Goal: Task Accomplishment & Management: Complete application form

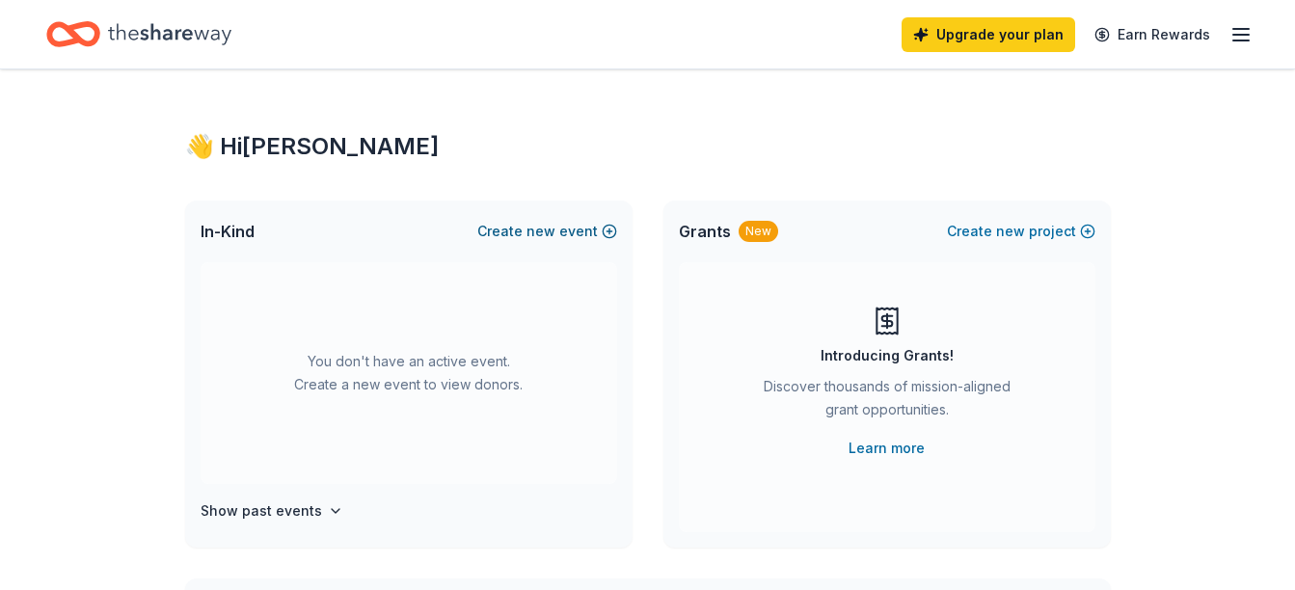
click at [590, 224] on button "Create new event" at bounding box center [547, 231] width 140 height 23
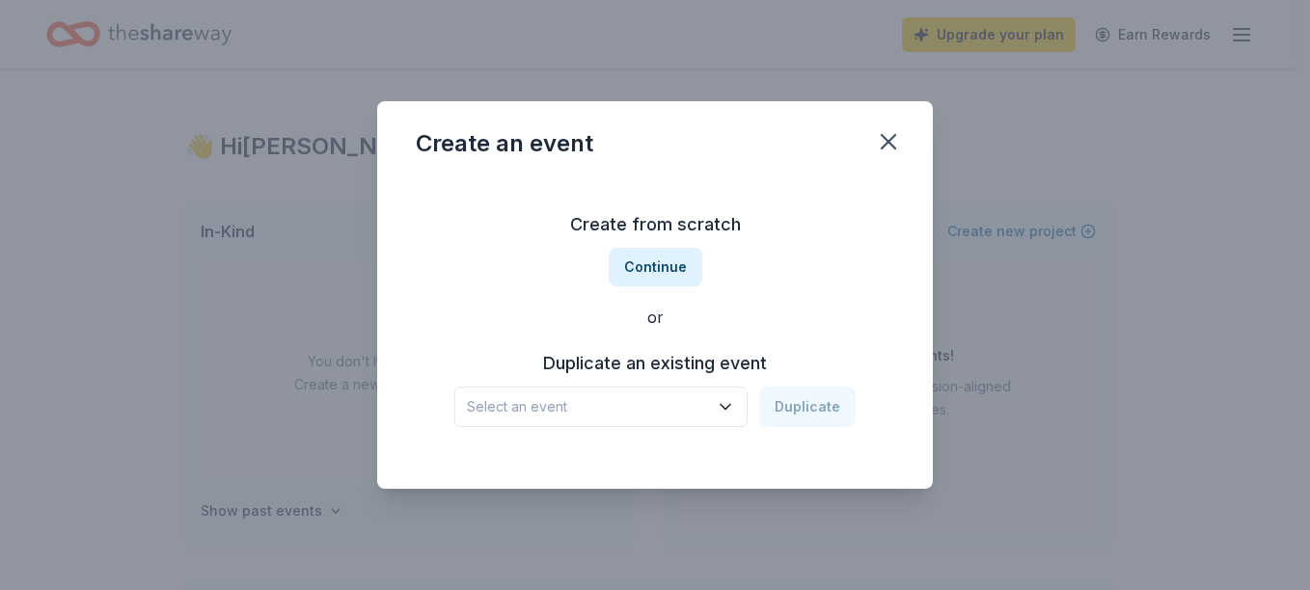
click at [735, 405] on icon "button" at bounding box center [725, 406] width 19 height 19
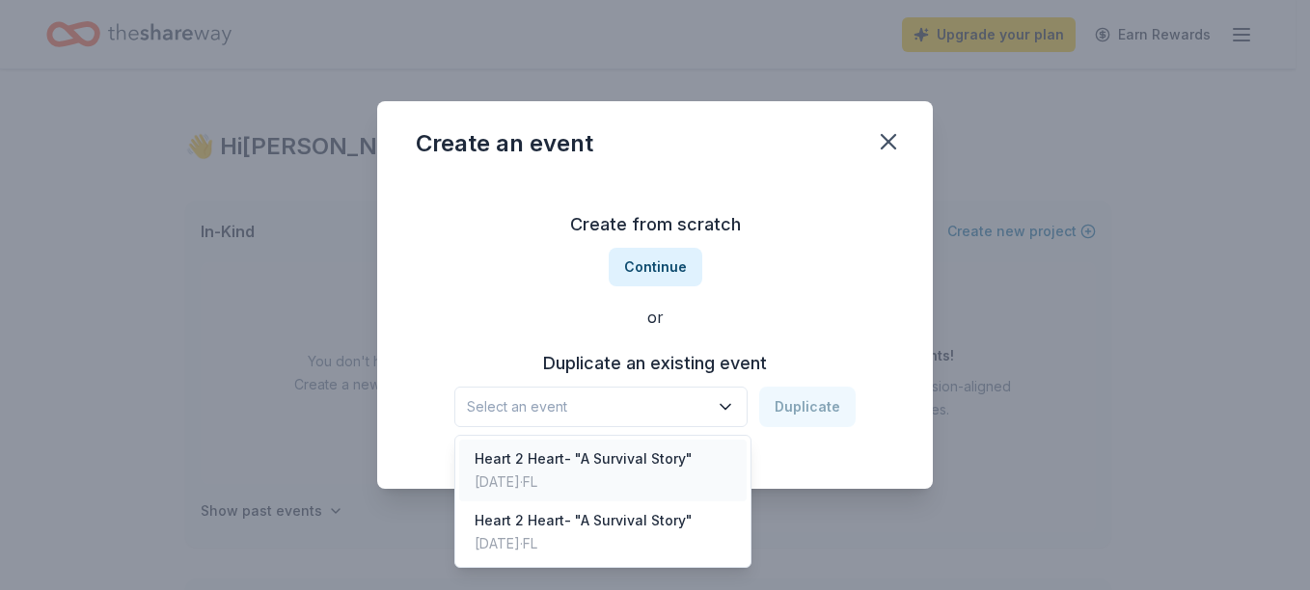
click at [591, 483] on div "[DATE] · [GEOGRAPHIC_DATA]" at bounding box center [583, 482] width 218 height 23
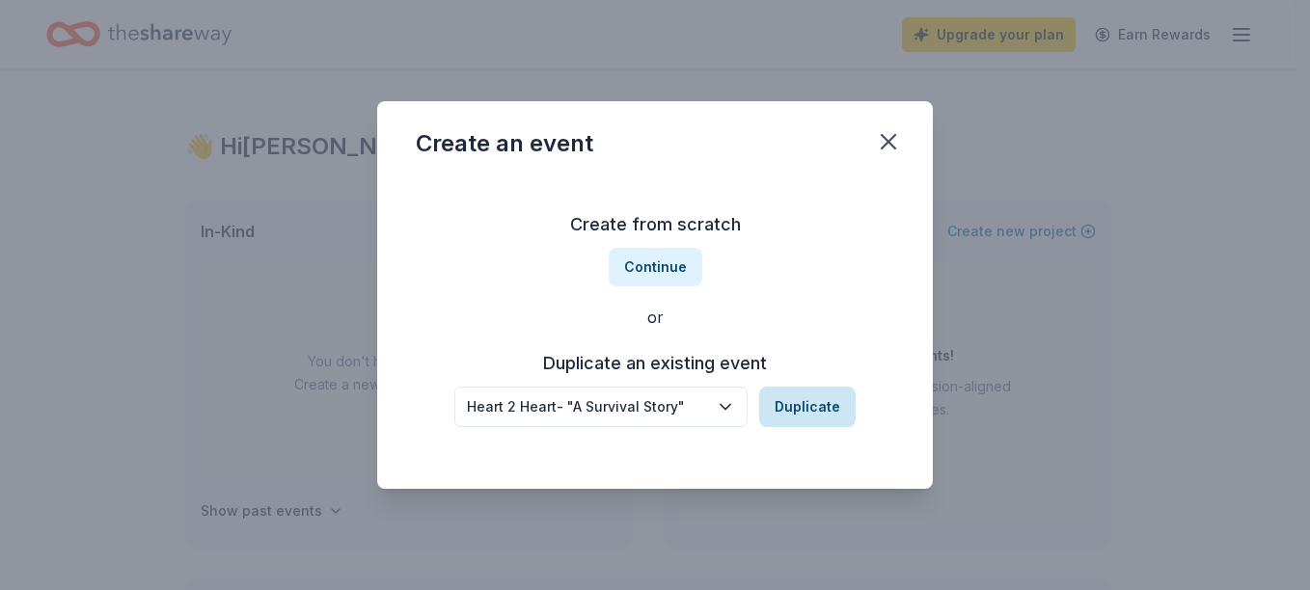
click at [790, 421] on button "Duplicate" at bounding box center [807, 407] width 96 height 41
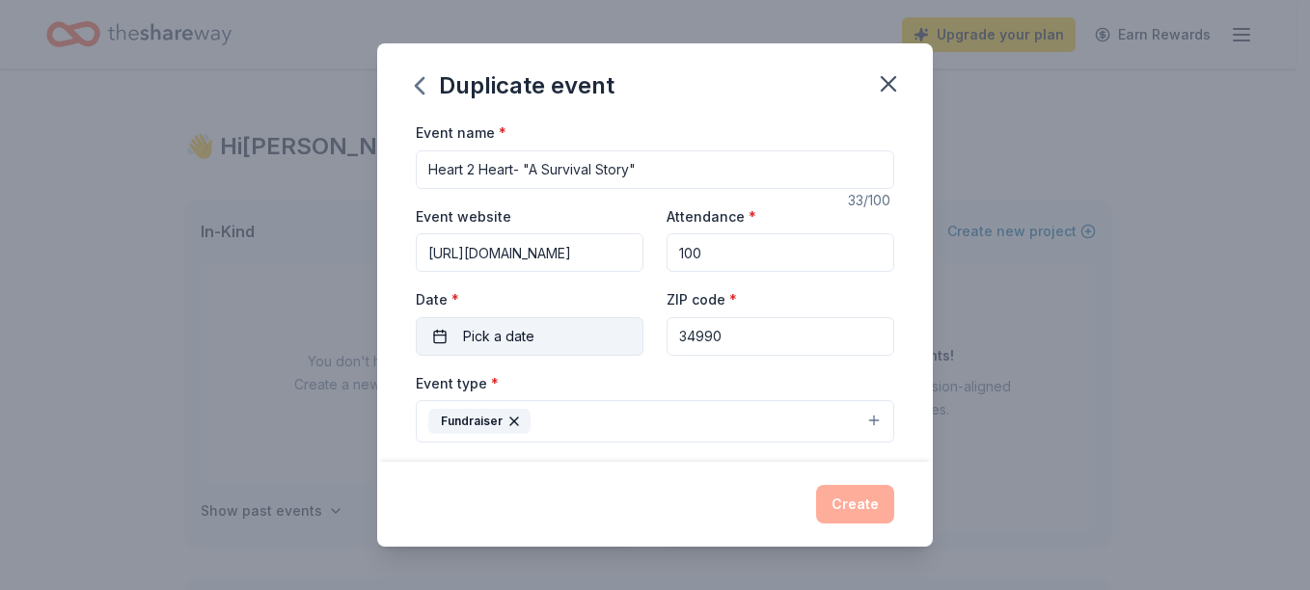
click at [498, 335] on span "Pick a date" at bounding box center [498, 336] width 71 height 23
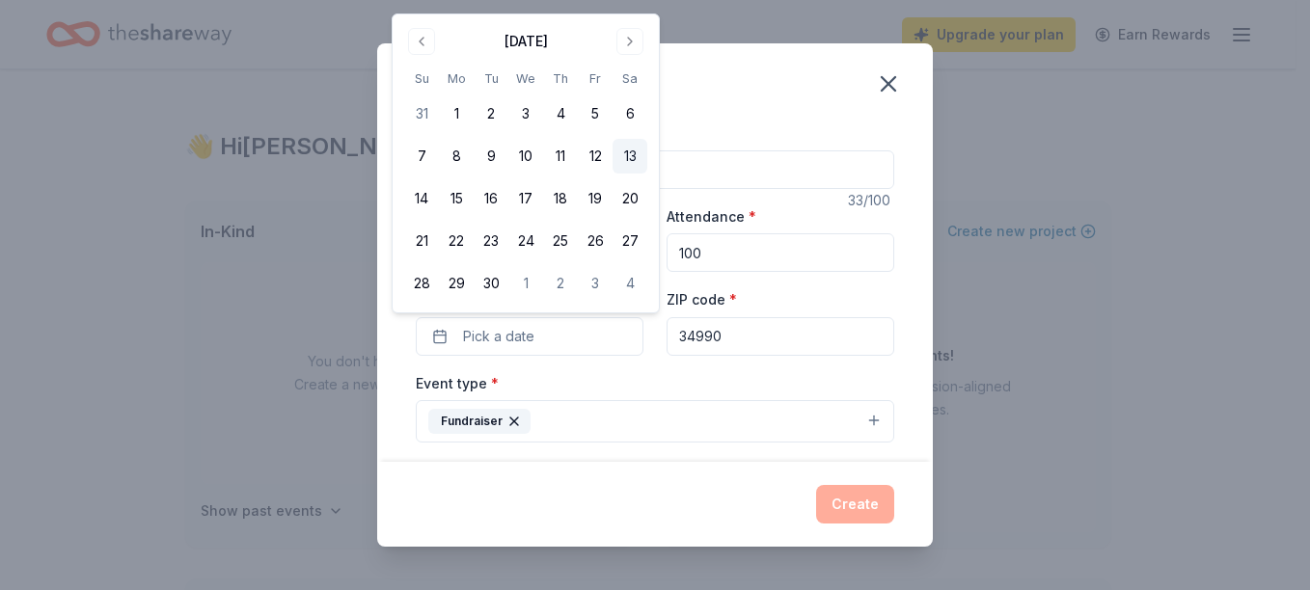
click at [628, 149] on button "13" at bounding box center [629, 156] width 35 height 35
click at [813, 302] on div "ZIP code * 34990" at bounding box center [780, 321] width 228 height 68
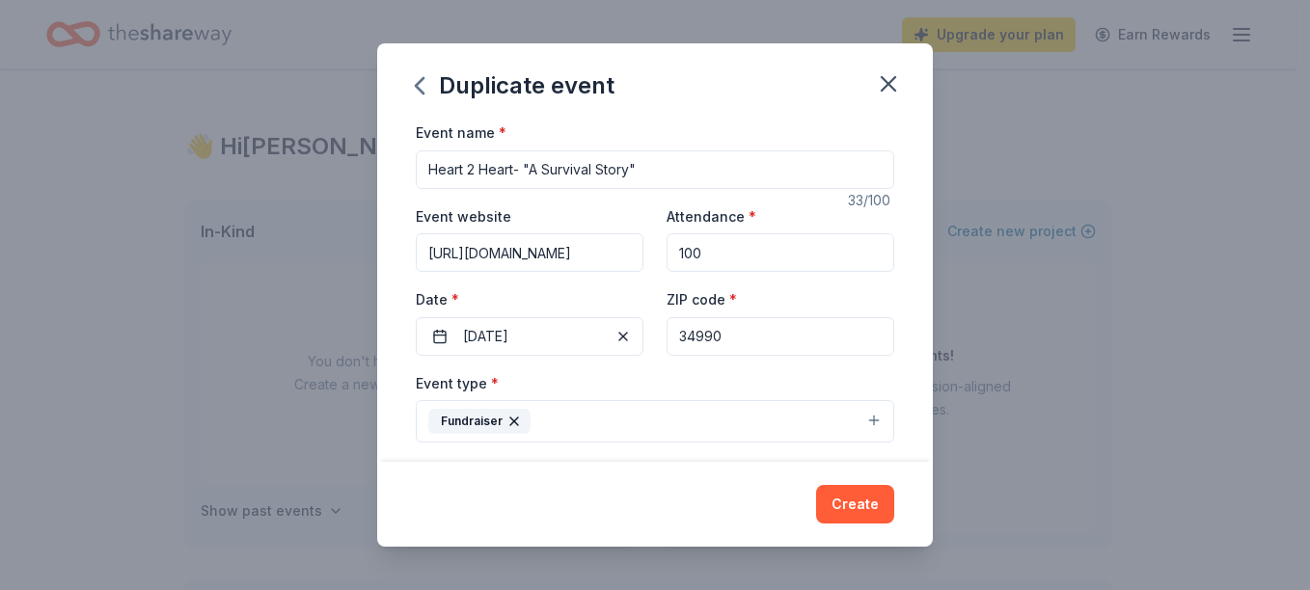
click at [782, 339] on input "34990" at bounding box center [780, 336] width 228 height 39
type input "34983"
drag, startPoint x: 649, startPoint y: 163, endPoint x: 525, endPoint y: 163, distance: 124.4
click at [525, 163] on input "Heart 2 Heart- "A Survival Story"" at bounding box center [655, 169] width 478 height 39
type input "Heart 2 Heart- ZUMBA, Pink Socks, and Smoothies"
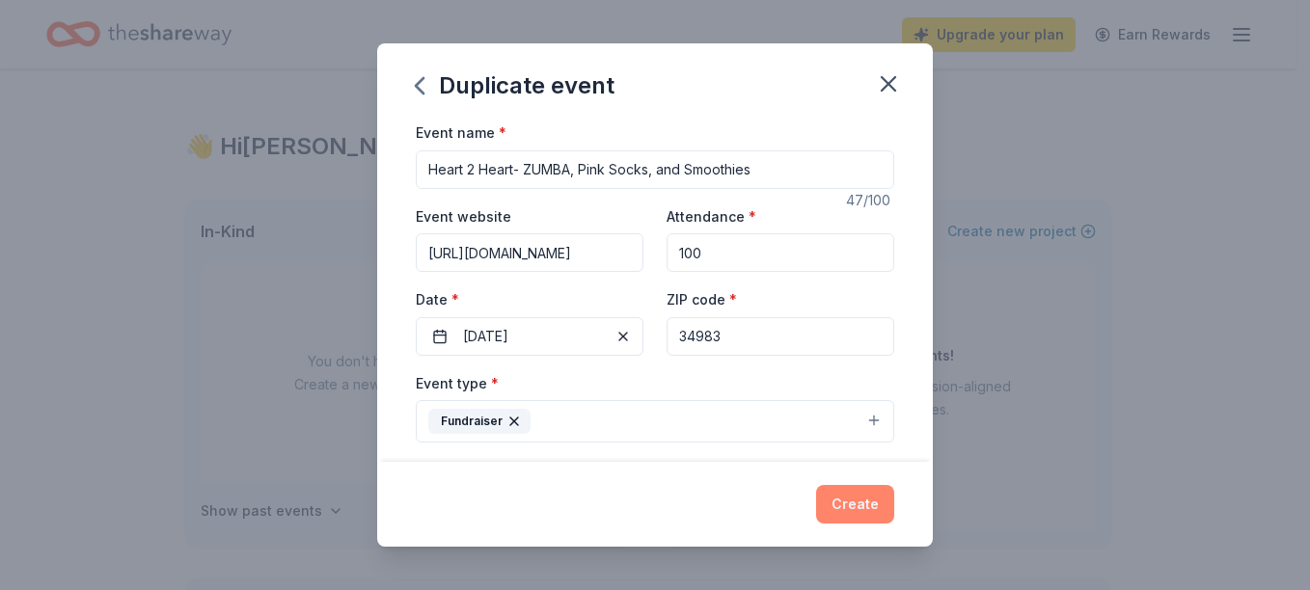
click at [852, 502] on button "Create" at bounding box center [855, 504] width 78 height 39
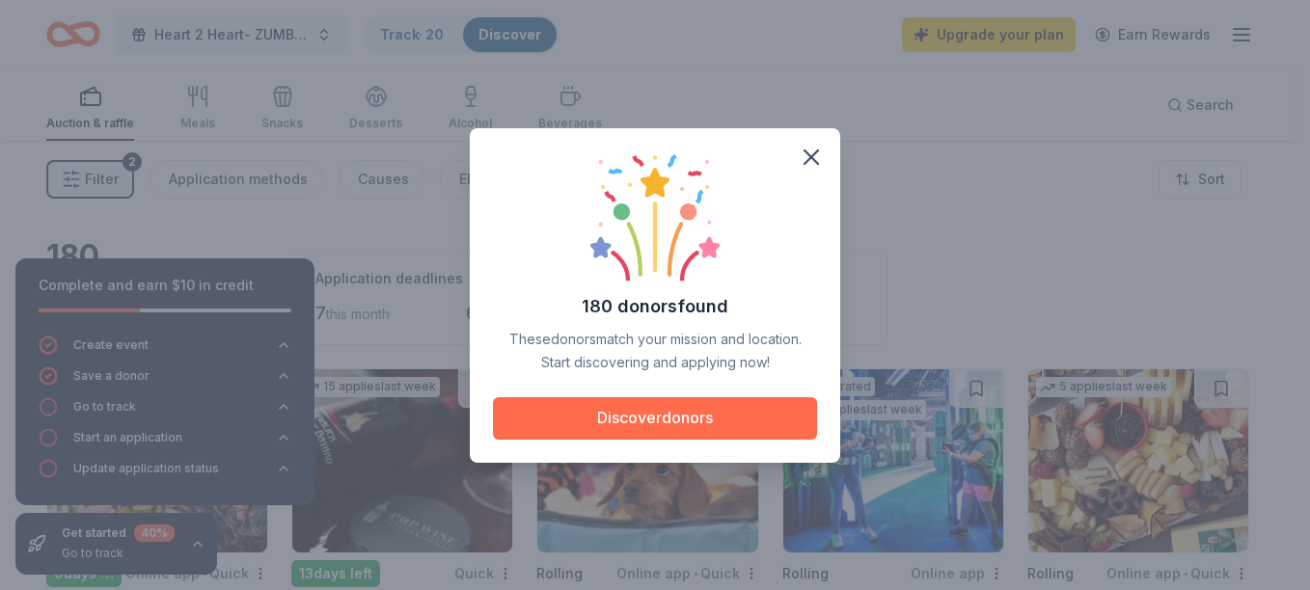
click at [688, 423] on button "Discover donors" at bounding box center [655, 418] width 324 height 42
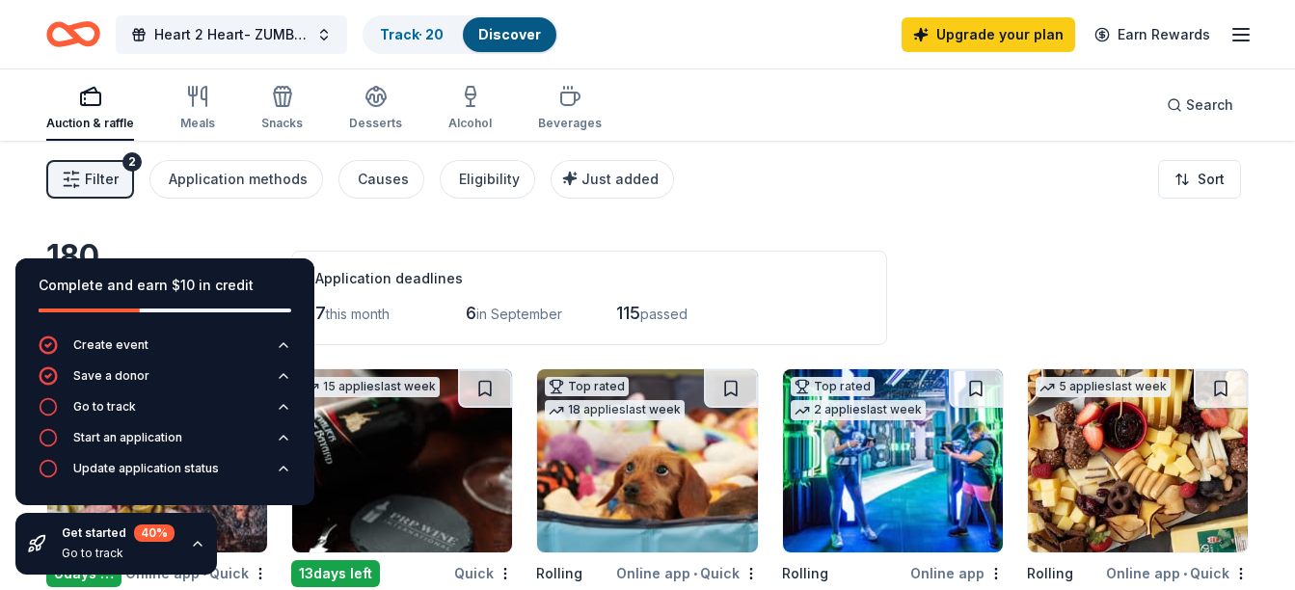
click at [988, 209] on div "Filter 2 Application methods Causes Eligibility Just added Sort" at bounding box center [647, 179] width 1295 height 77
click at [150, 203] on div "Filter 2 Application methods Causes Eligibility Just added Sort" at bounding box center [647, 179] width 1295 height 77
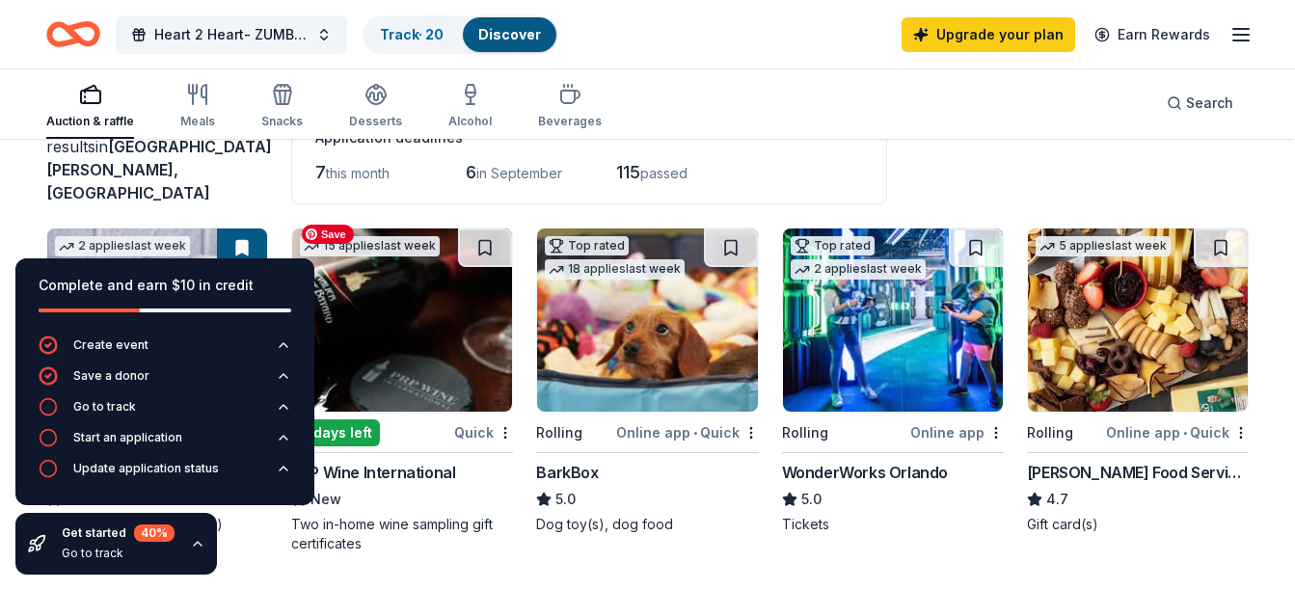
scroll to position [193, 0]
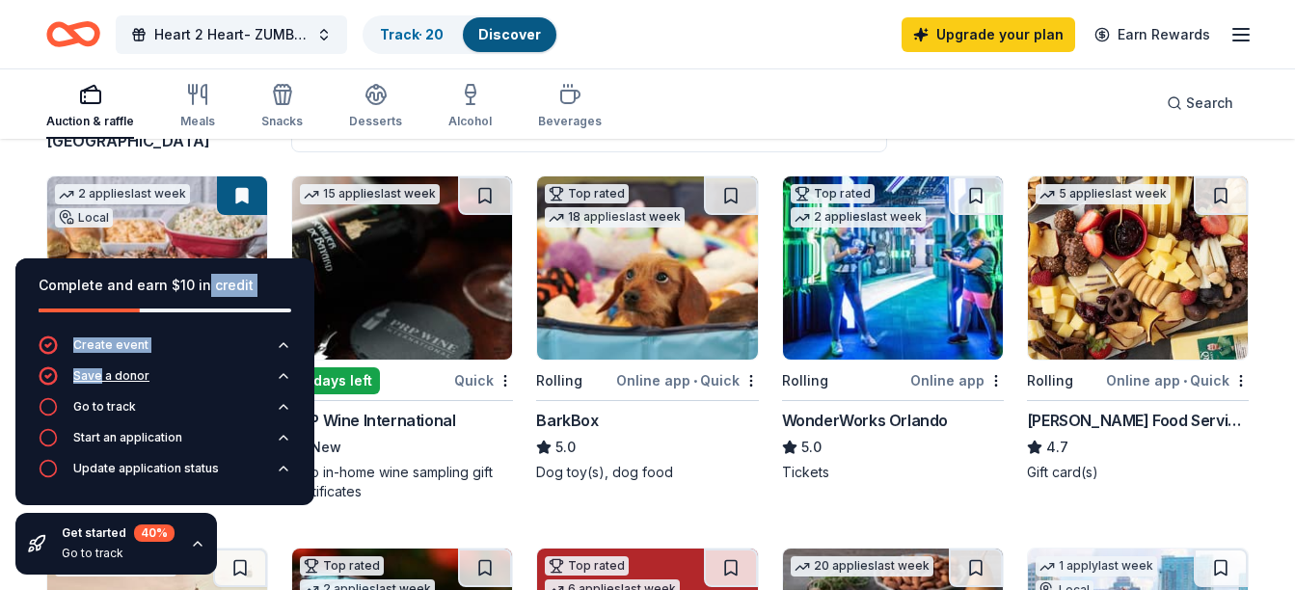
drag, startPoint x: 202, startPoint y: 288, endPoint x: 97, endPoint y: 392, distance: 146.6
click at [97, 392] on div "Complete and earn $10 in credit Create event Save a donor Go to track Start an …" at bounding box center [164, 381] width 299 height 247
click at [127, 280] on div "Complete and earn $10 in credit" at bounding box center [165, 285] width 253 height 23
click at [193, 555] on div "Get started 40 % Go to track" at bounding box center [116, 544] width 202 height 62
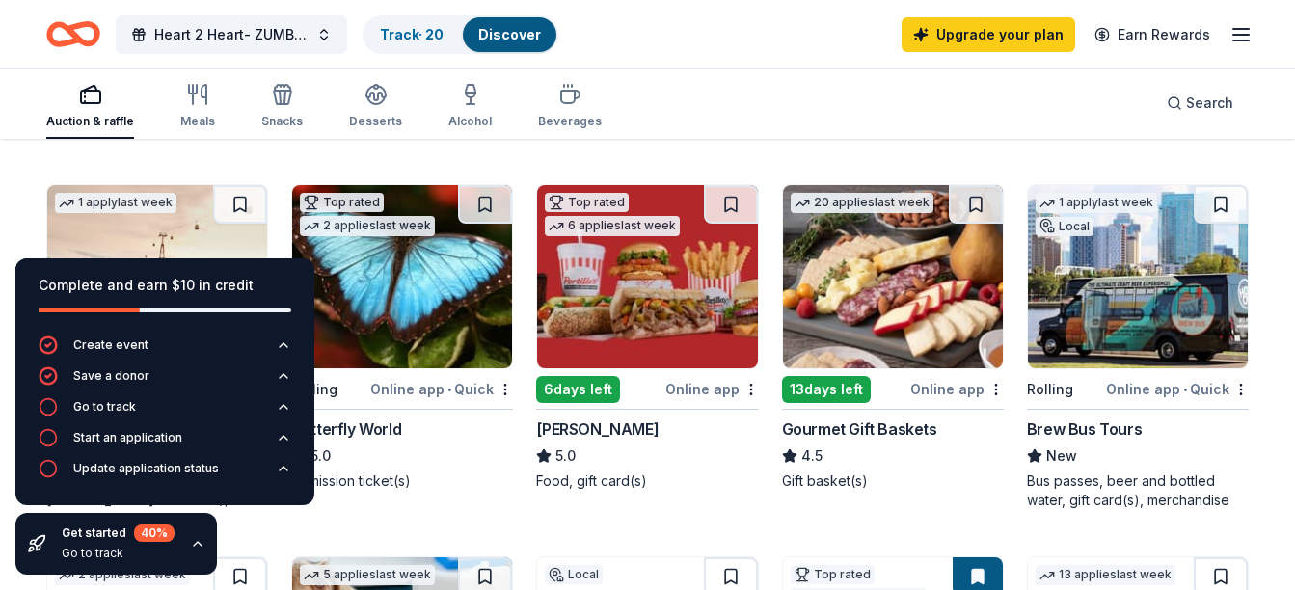
scroll to position [579, 0]
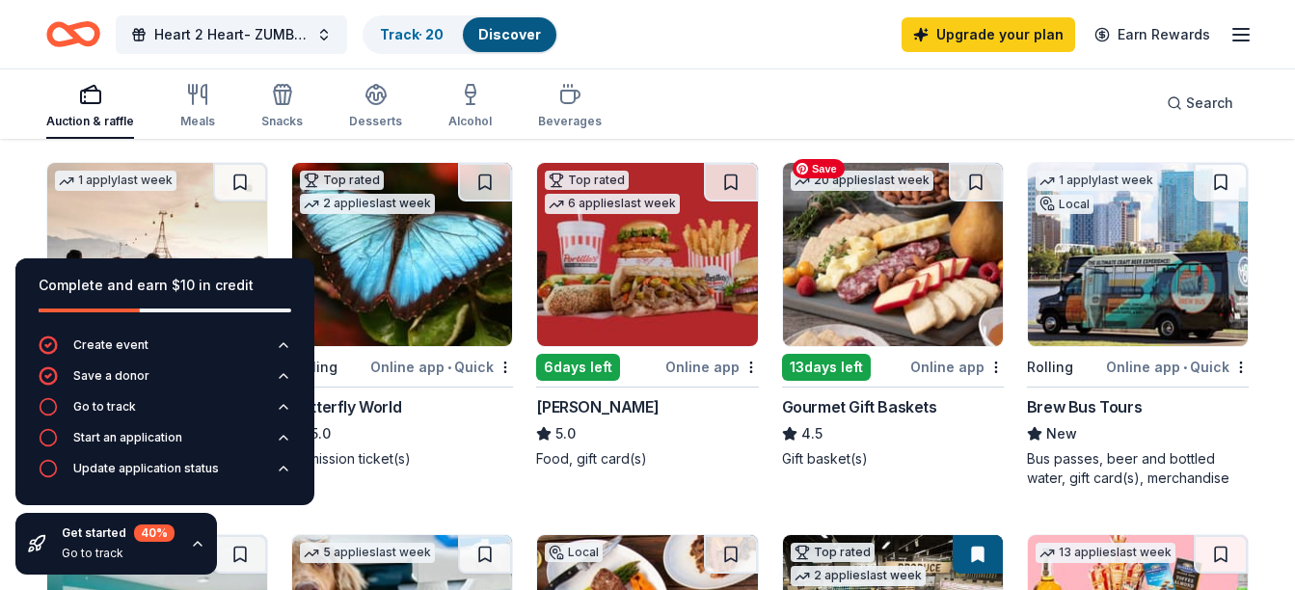
click at [953, 214] on img at bounding box center [893, 254] width 220 height 183
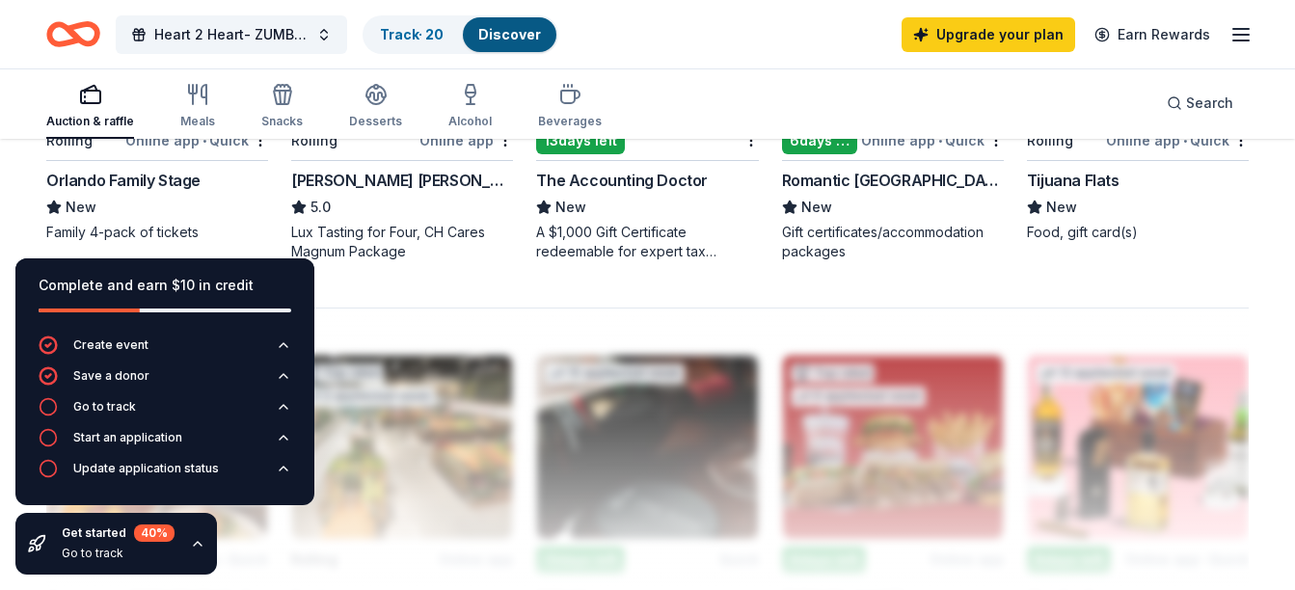
scroll to position [1543, 0]
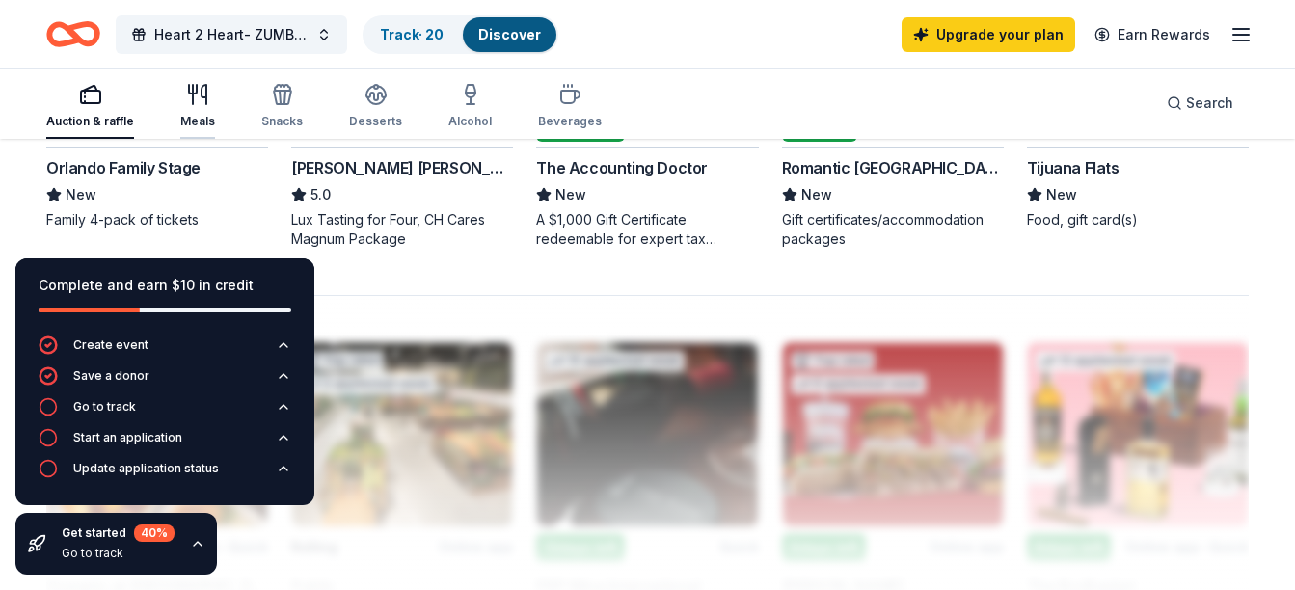
click at [201, 106] on div "Meals" at bounding box center [197, 106] width 35 height 46
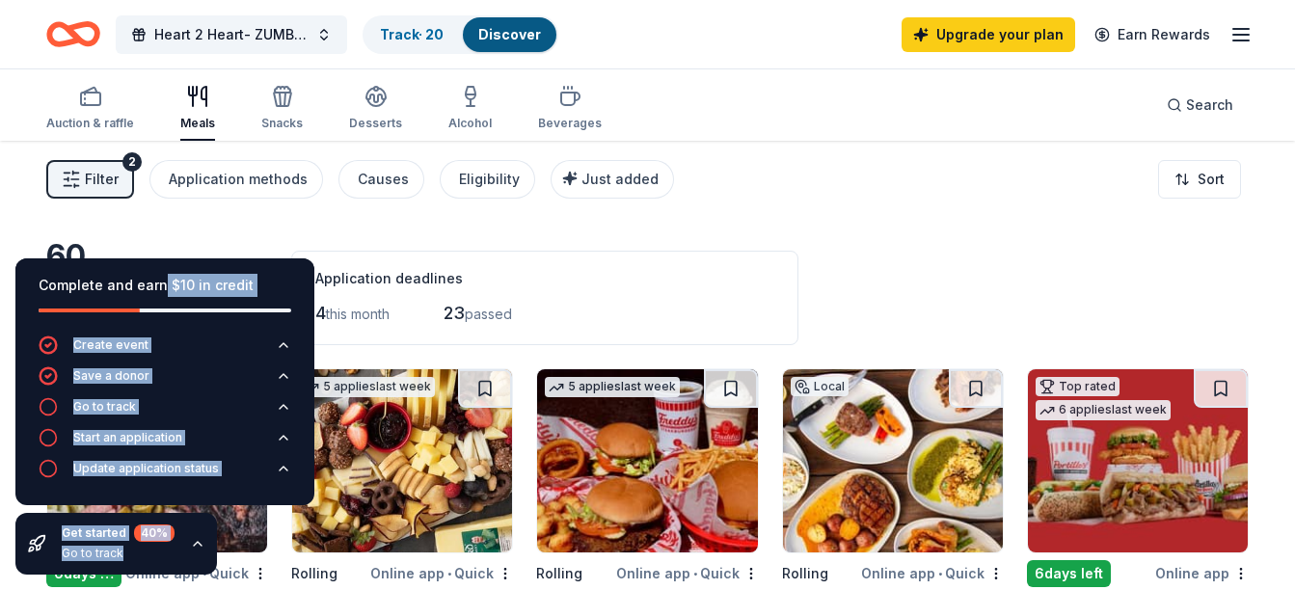
drag, startPoint x: 160, startPoint y: 275, endPoint x: 344, endPoint y: 285, distance: 184.5
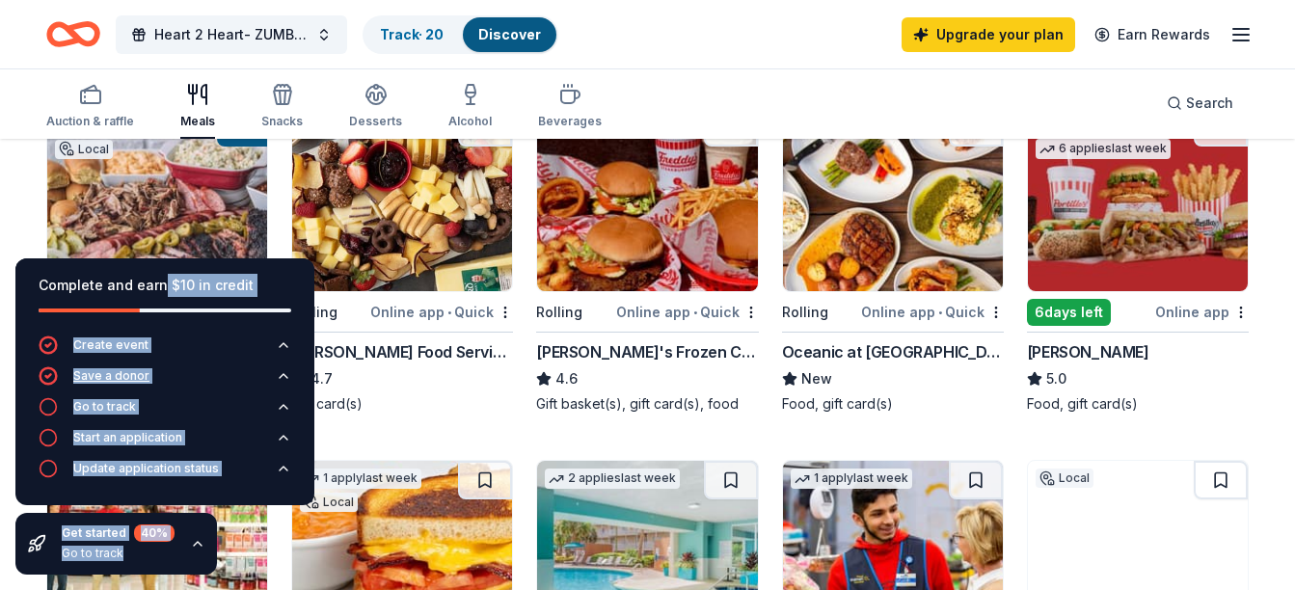
scroll to position [386, 0]
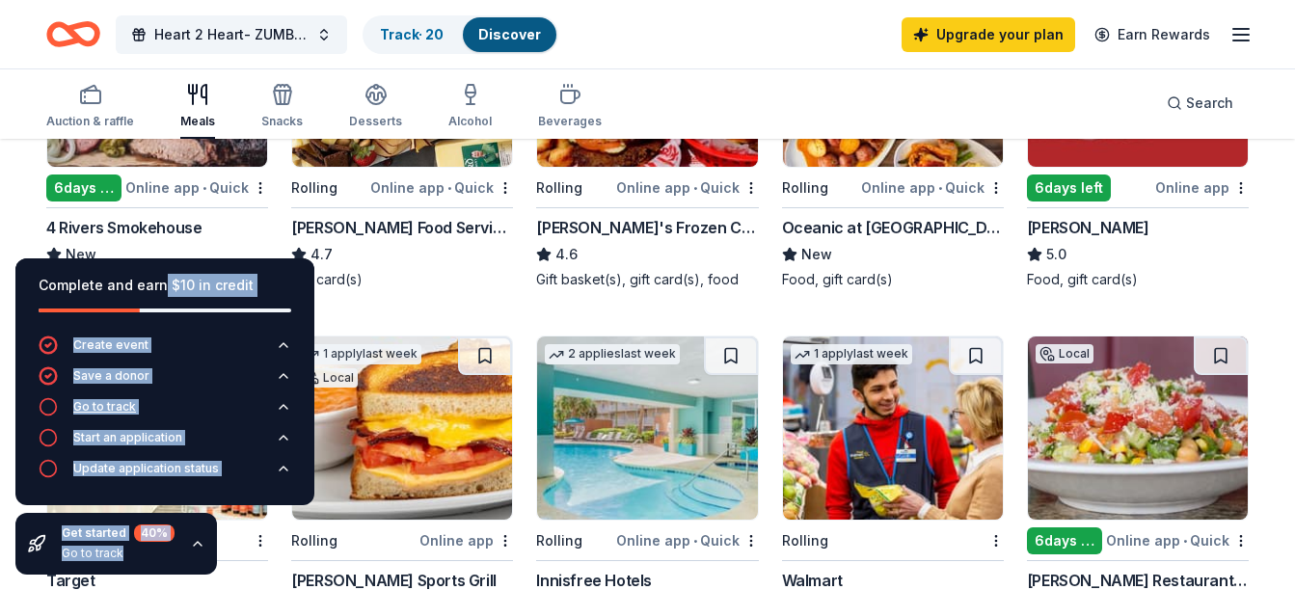
click at [150, 427] on button "Go to track" at bounding box center [165, 412] width 253 height 31
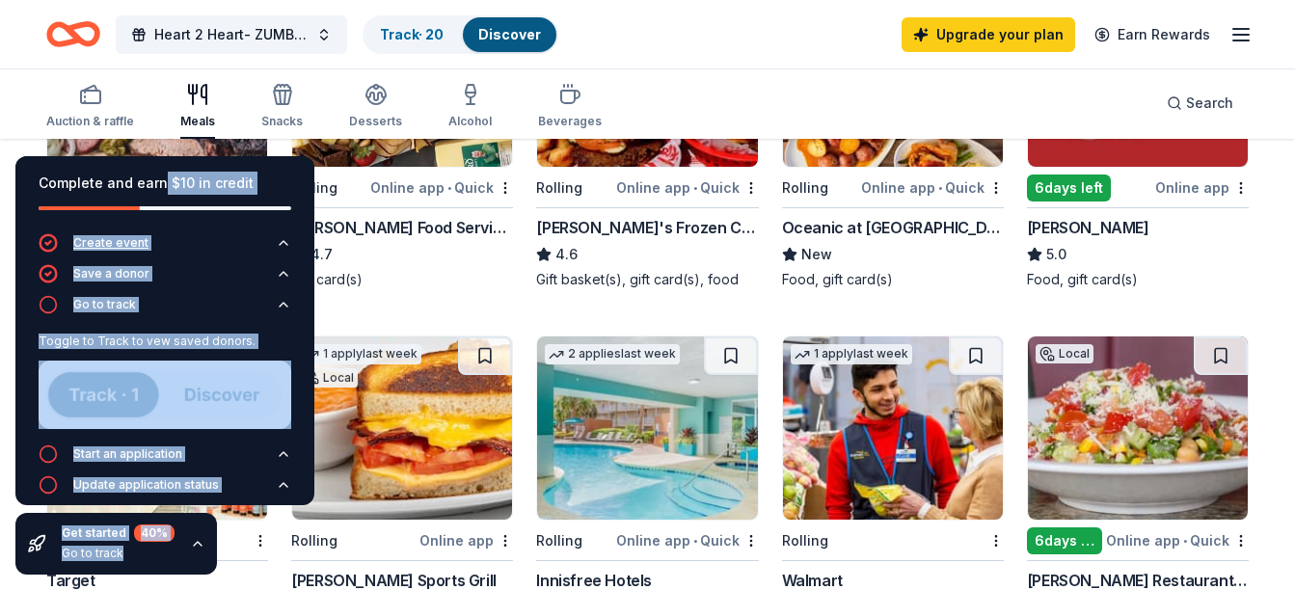
click at [280, 245] on icon "button" at bounding box center [284, 243] width 8 height 4
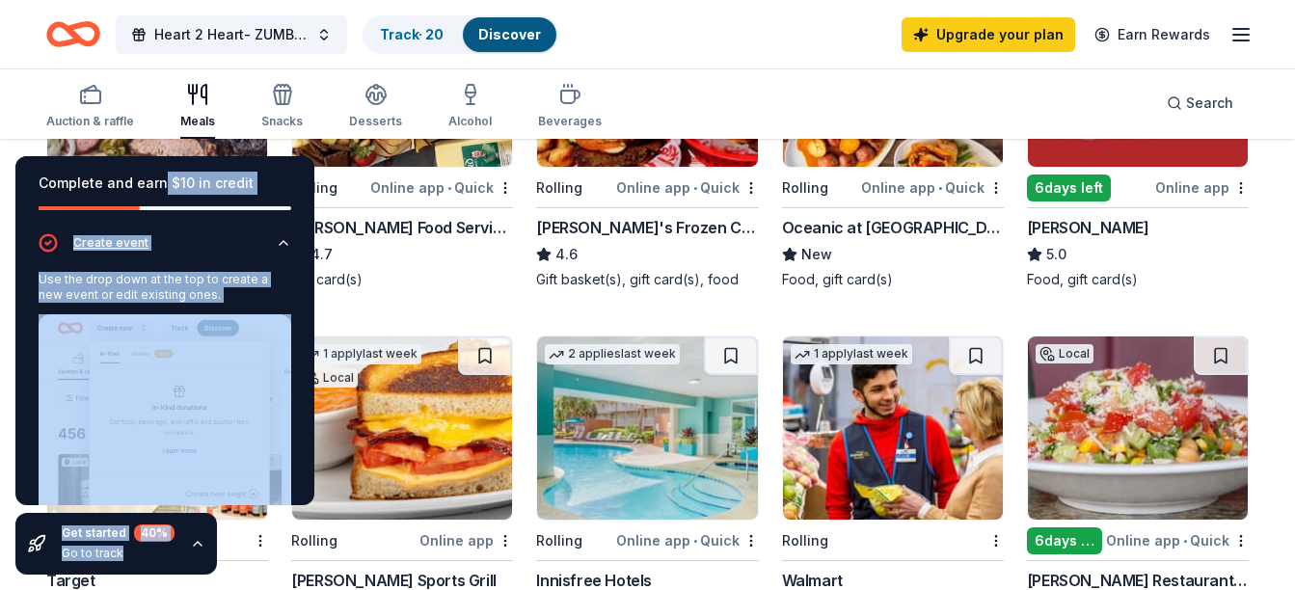
click at [276, 245] on icon "button" at bounding box center [283, 242] width 15 height 15
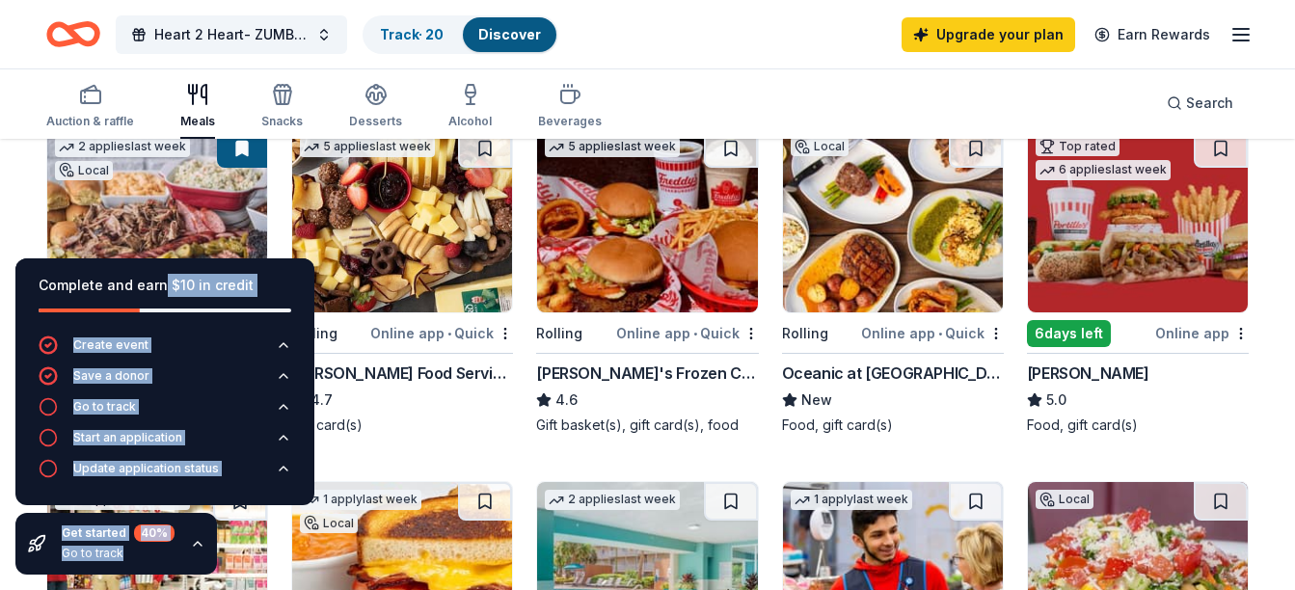
scroll to position [193, 0]
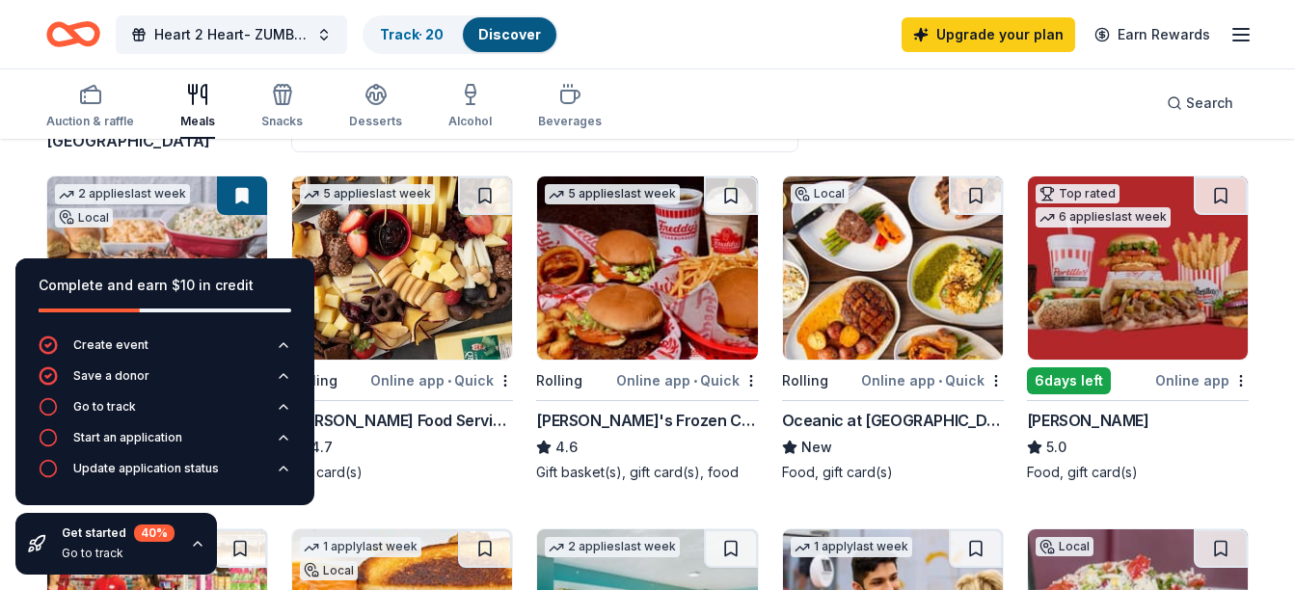
click at [100, 284] on div "Complete and earn $10 in credit" at bounding box center [165, 285] width 253 height 23
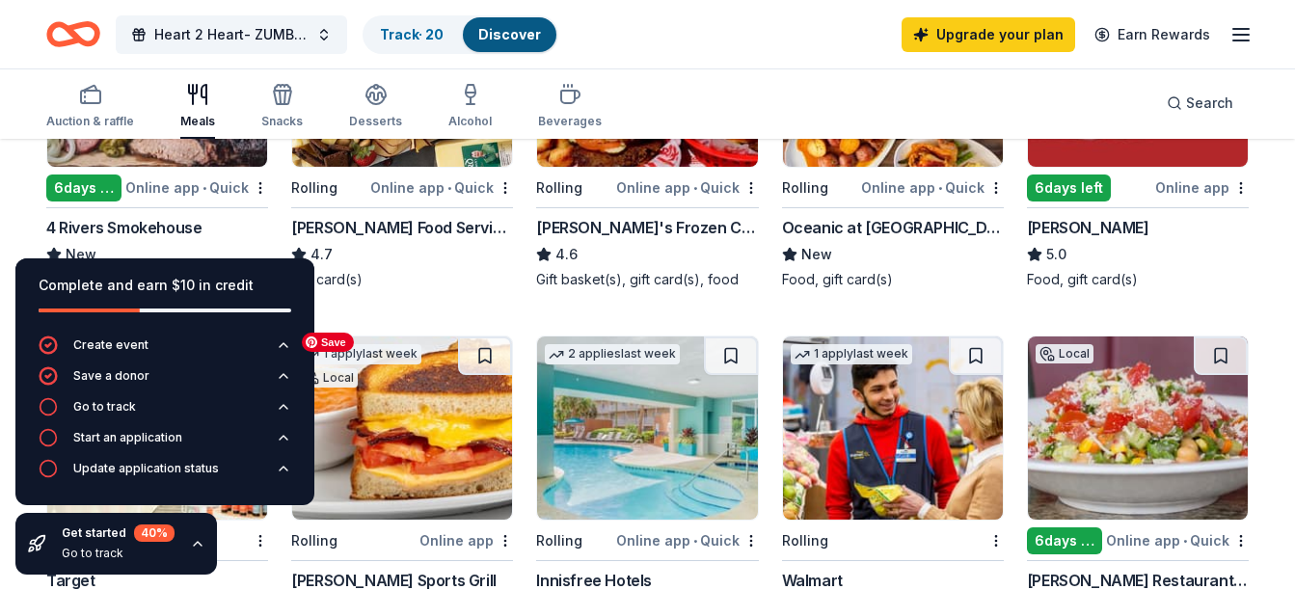
scroll to position [482, 0]
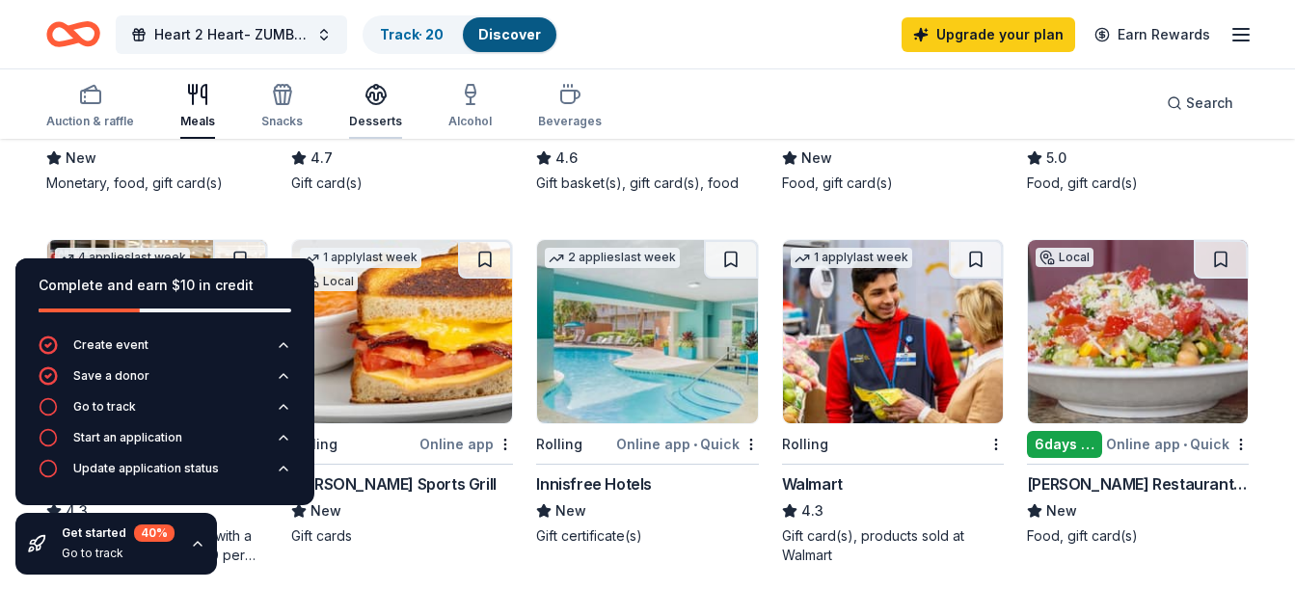
click at [379, 113] on div "Desserts" at bounding box center [375, 106] width 53 height 46
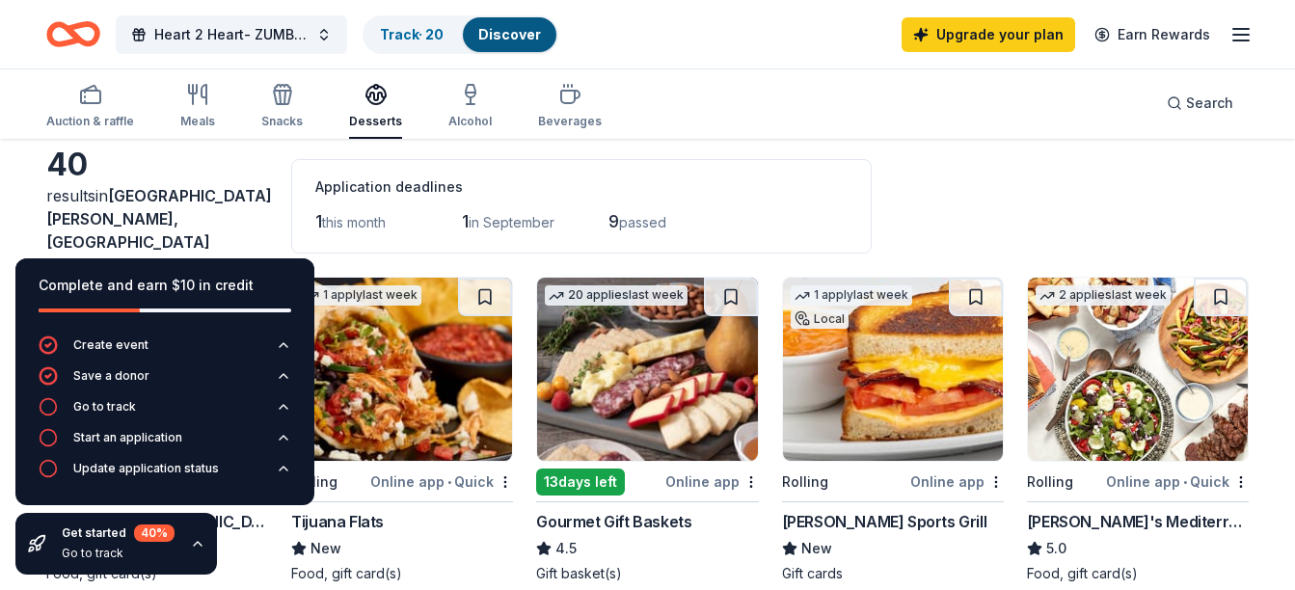
scroll to position [96, 0]
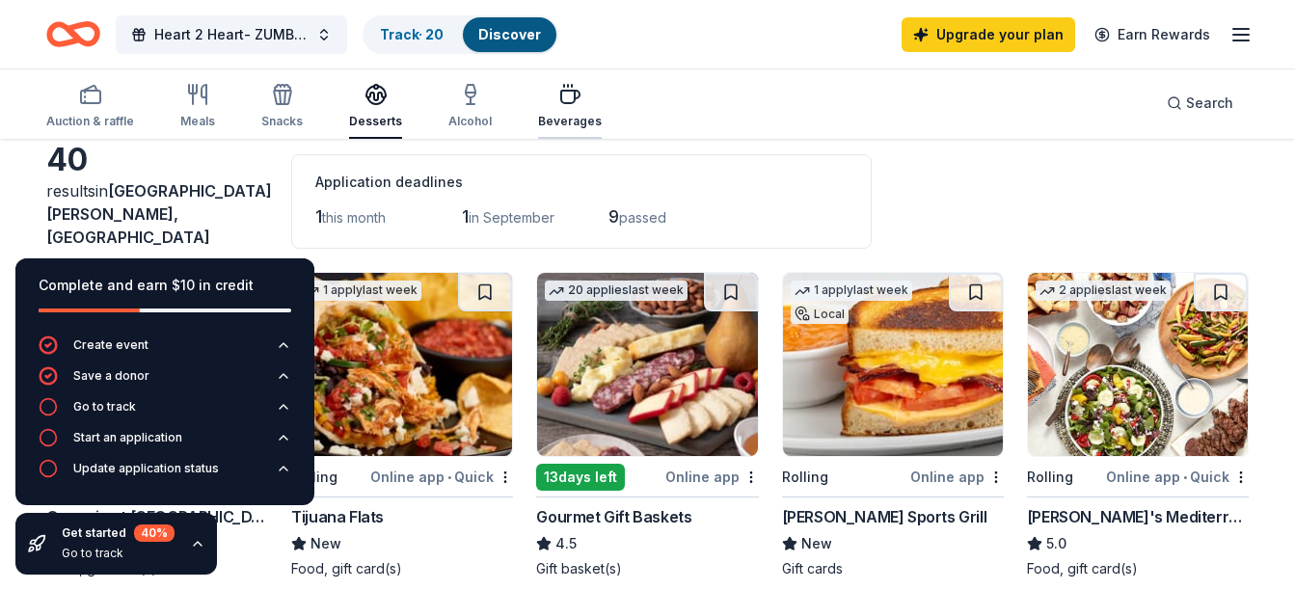
click at [563, 105] on icon "button" at bounding box center [569, 94] width 23 height 23
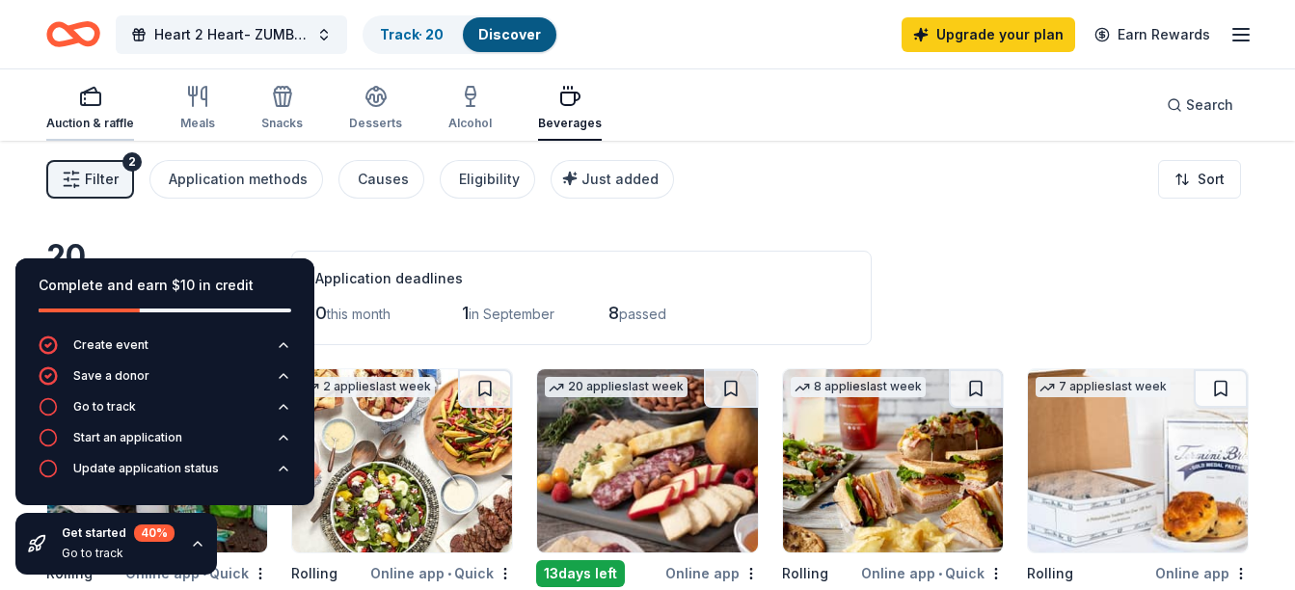
click at [74, 112] on div "Auction & raffle" at bounding box center [90, 108] width 88 height 46
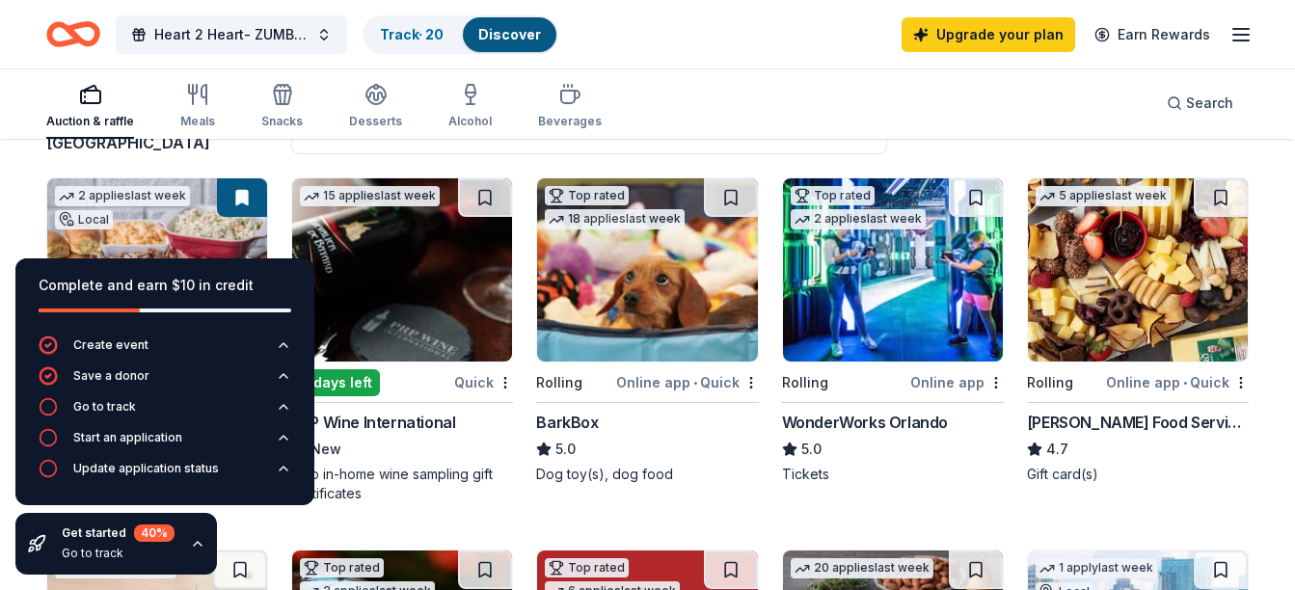
scroll to position [193, 0]
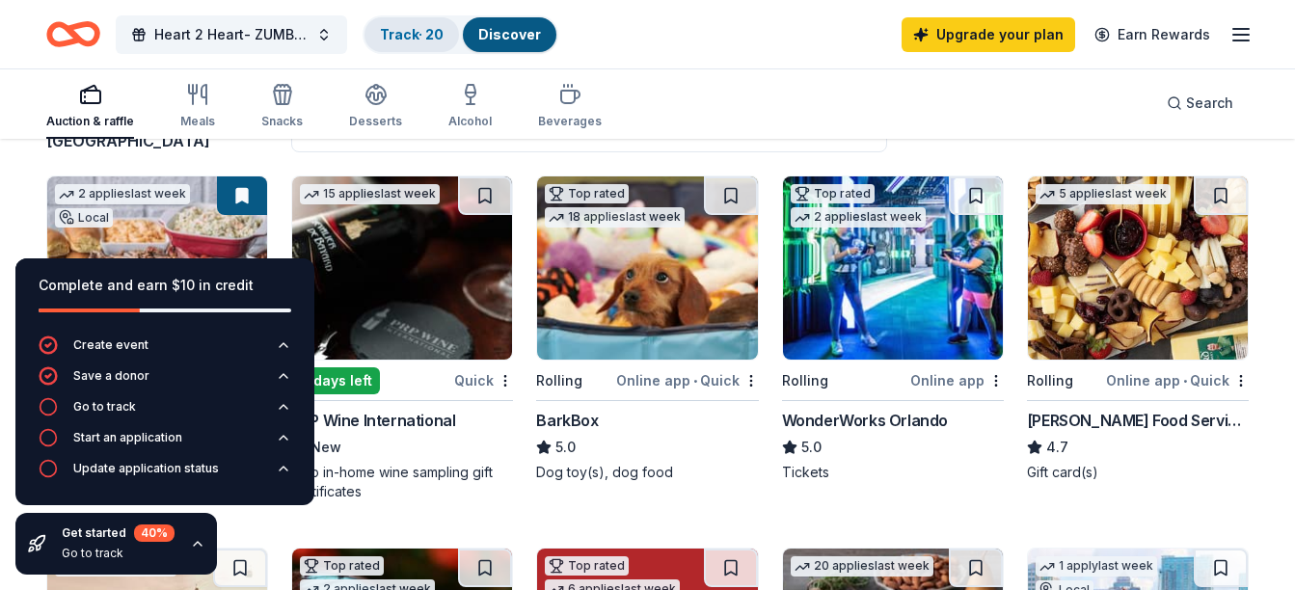
click at [414, 21] on div "Track · 20" at bounding box center [412, 34] width 95 height 35
click at [405, 31] on link "Track · 20" at bounding box center [412, 34] width 64 height 16
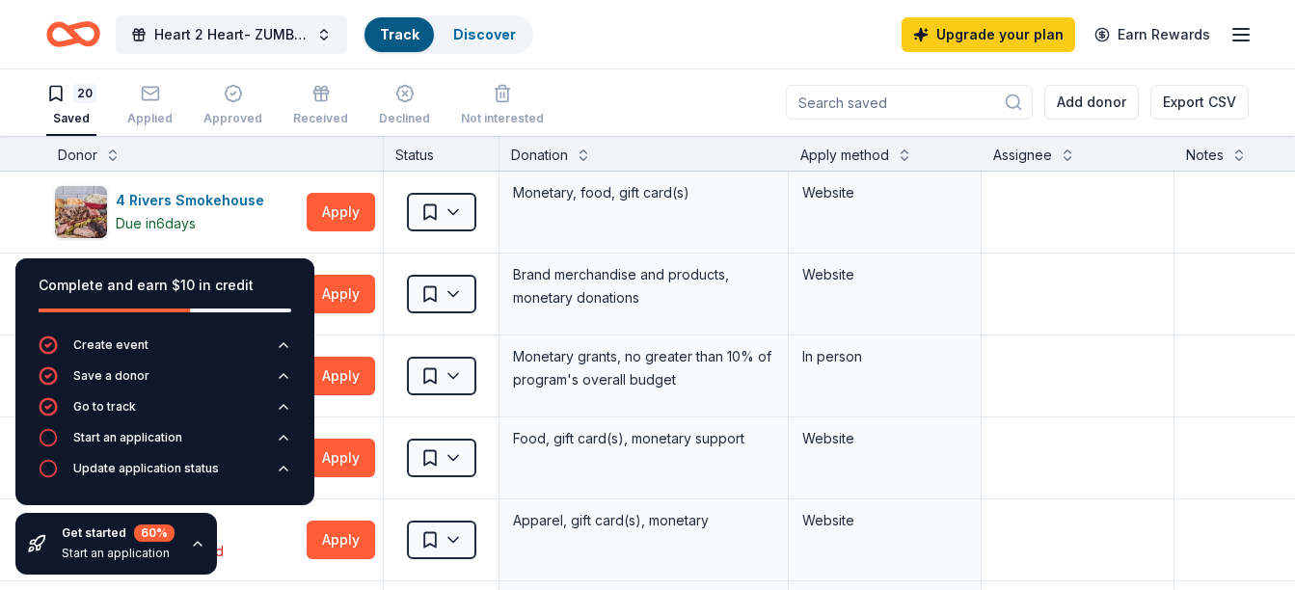
scroll to position [1, 0]
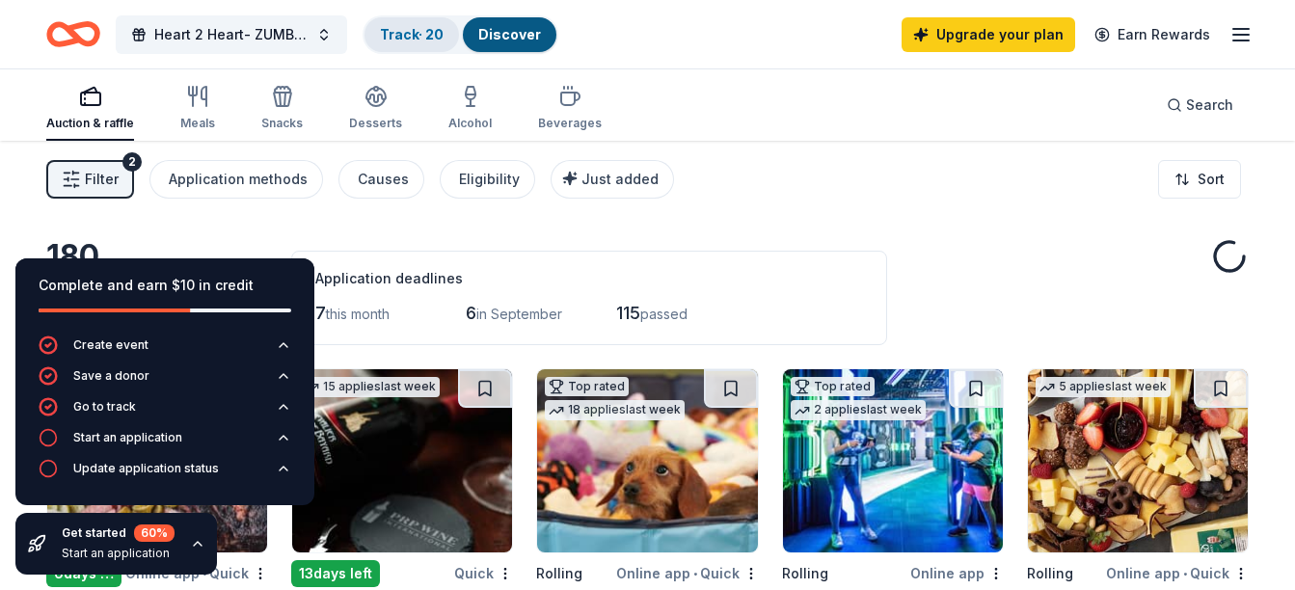
click at [402, 35] on link "Track · 20" at bounding box center [412, 34] width 64 height 16
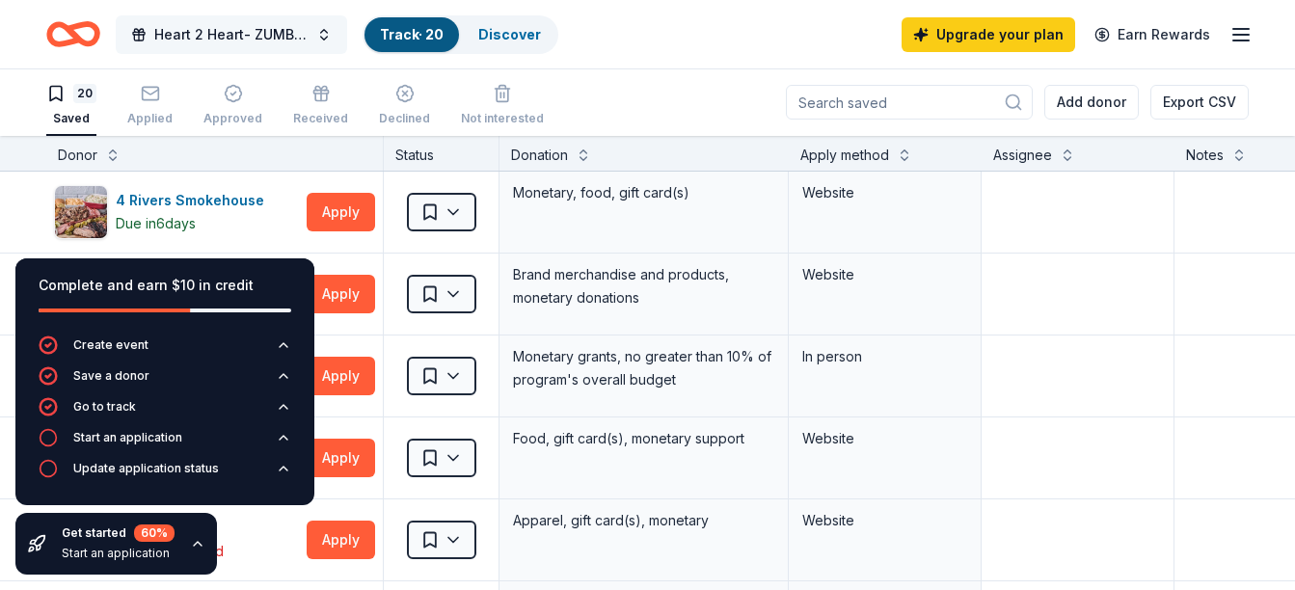
click at [196, 39] on span "Heart 2 Heart- ZUMBA, Pink Socks, and Smoothies" at bounding box center [231, 34] width 154 height 23
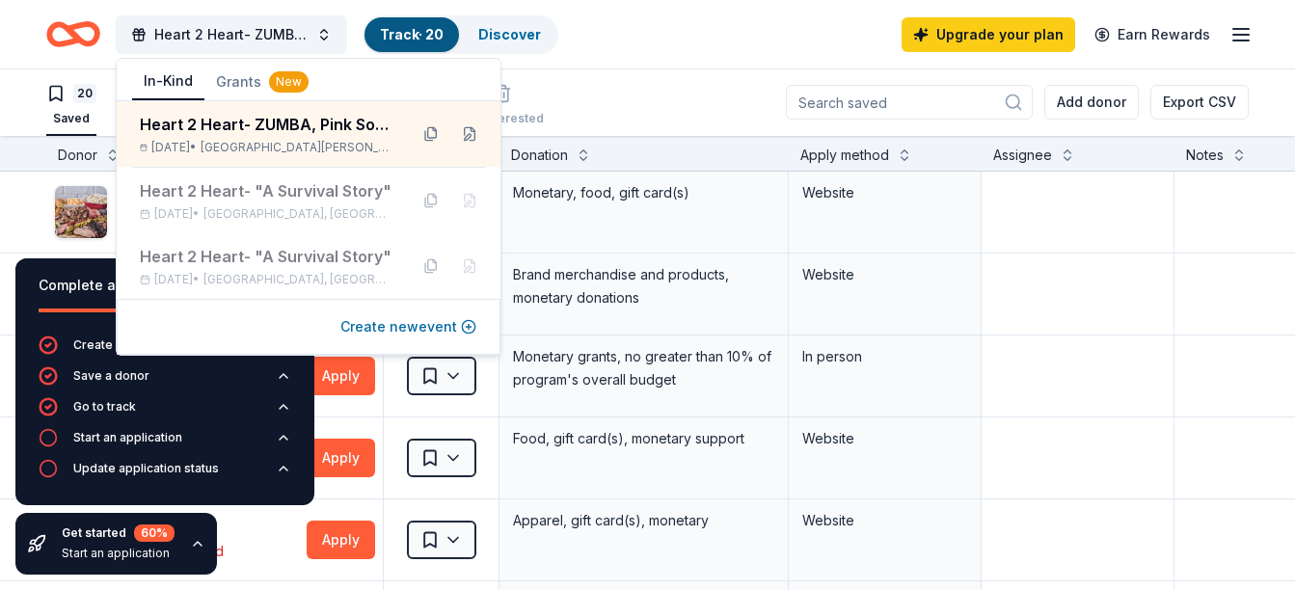
click at [400, 334] on button "Create new event" at bounding box center [408, 326] width 136 height 23
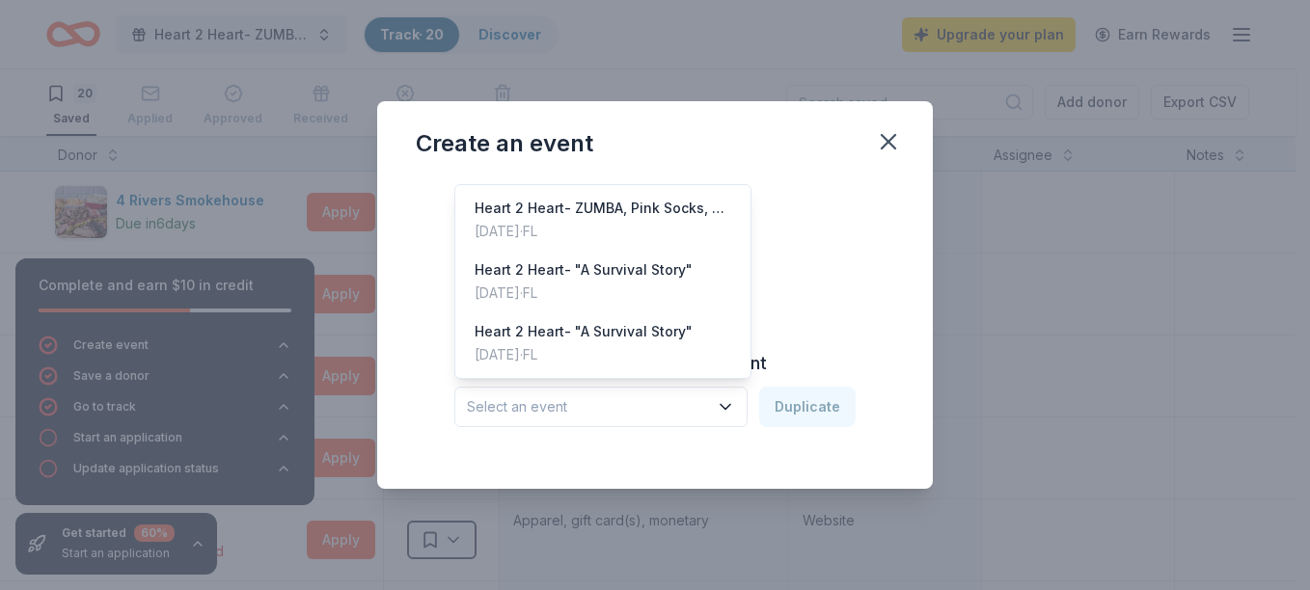
click at [726, 422] on button "Select an event" at bounding box center [600, 407] width 293 height 41
click at [571, 284] on div "[DATE] · [GEOGRAPHIC_DATA]" at bounding box center [583, 293] width 218 height 23
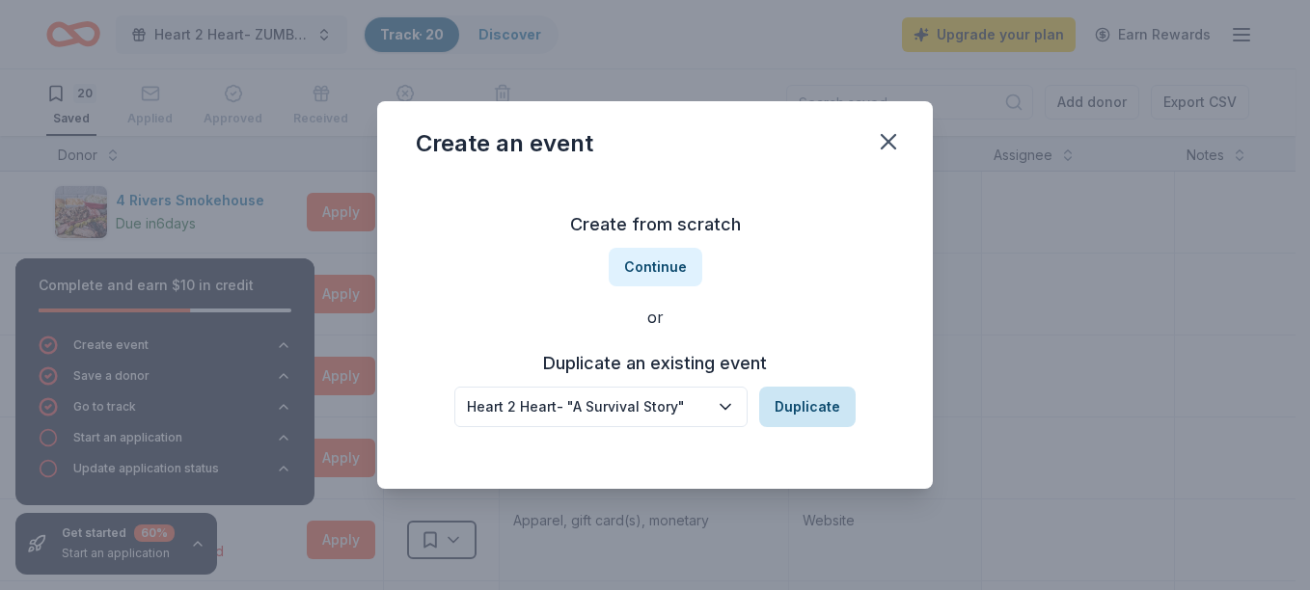
click at [820, 411] on button "Duplicate" at bounding box center [807, 407] width 96 height 41
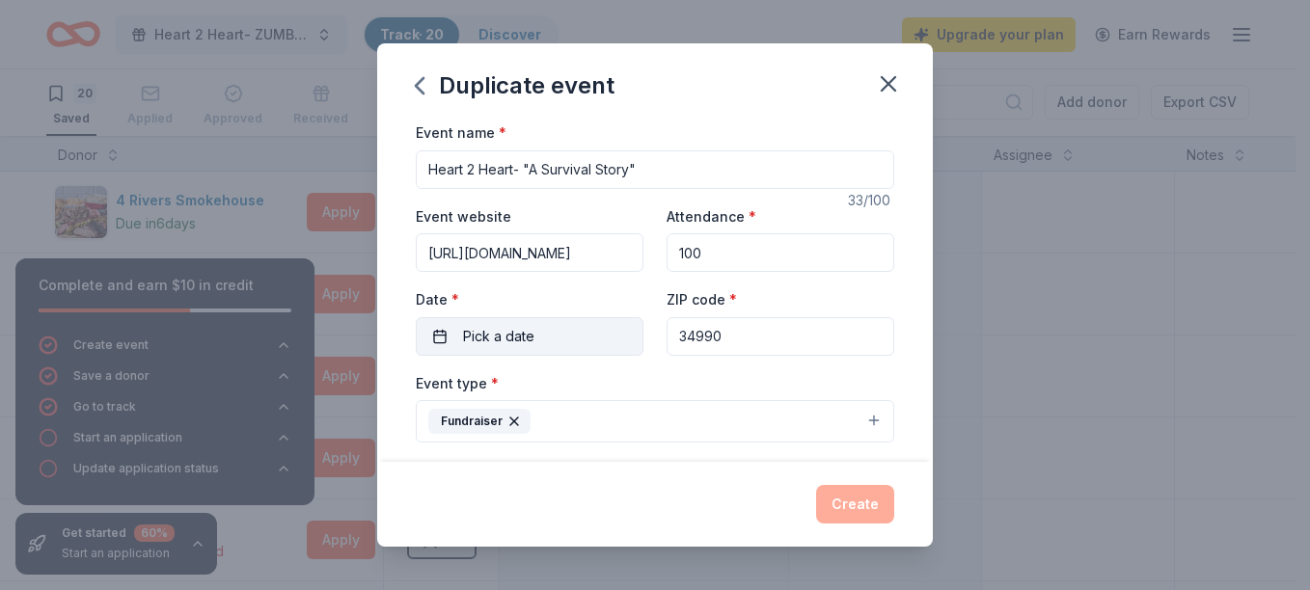
click at [574, 343] on button "Pick a date" at bounding box center [530, 336] width 228 height 39
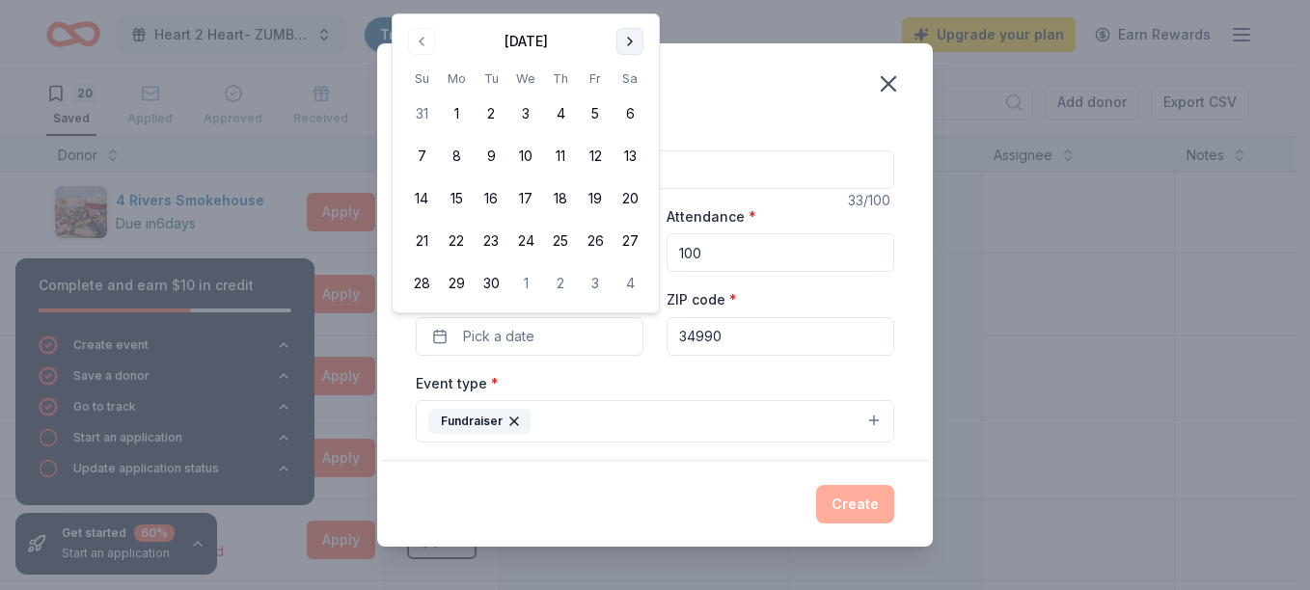
click at [627, 40] on button "Go to next month" at bounding box center [629, 41] width 27 height 27
click at [419, 243] on button "19" at bounding box center [421, 241] width 35 height 35
click at [863, 500] on button "Create" at bounding box center [855, 504] width 78 height 39
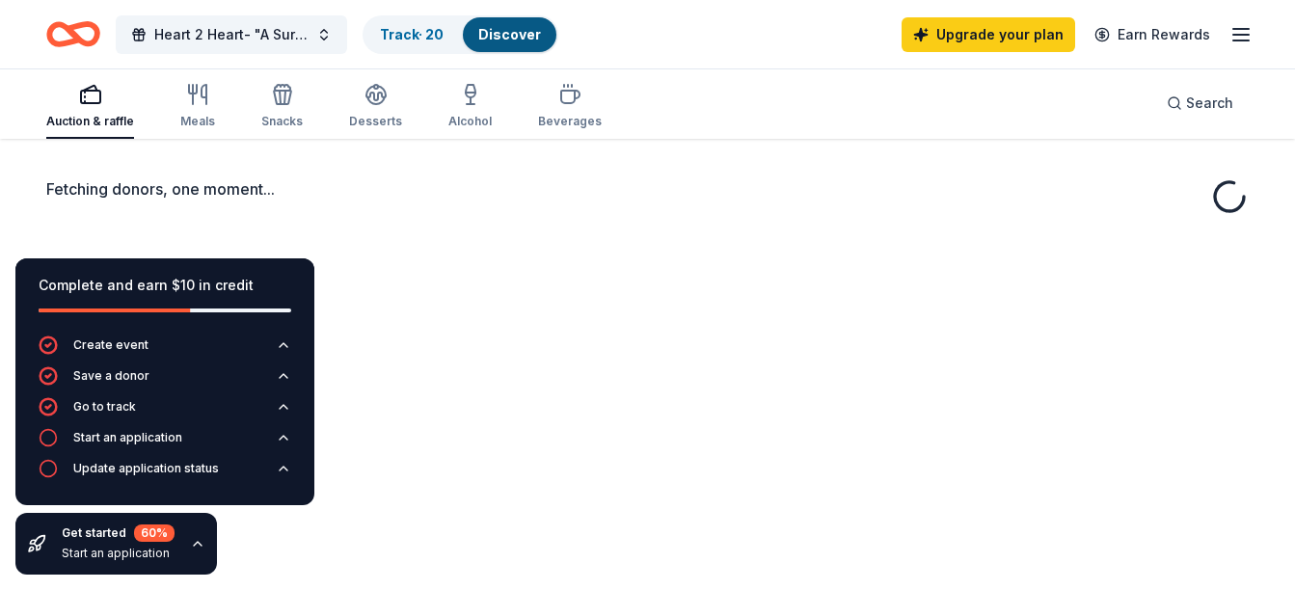
scroll to position [96, 0]
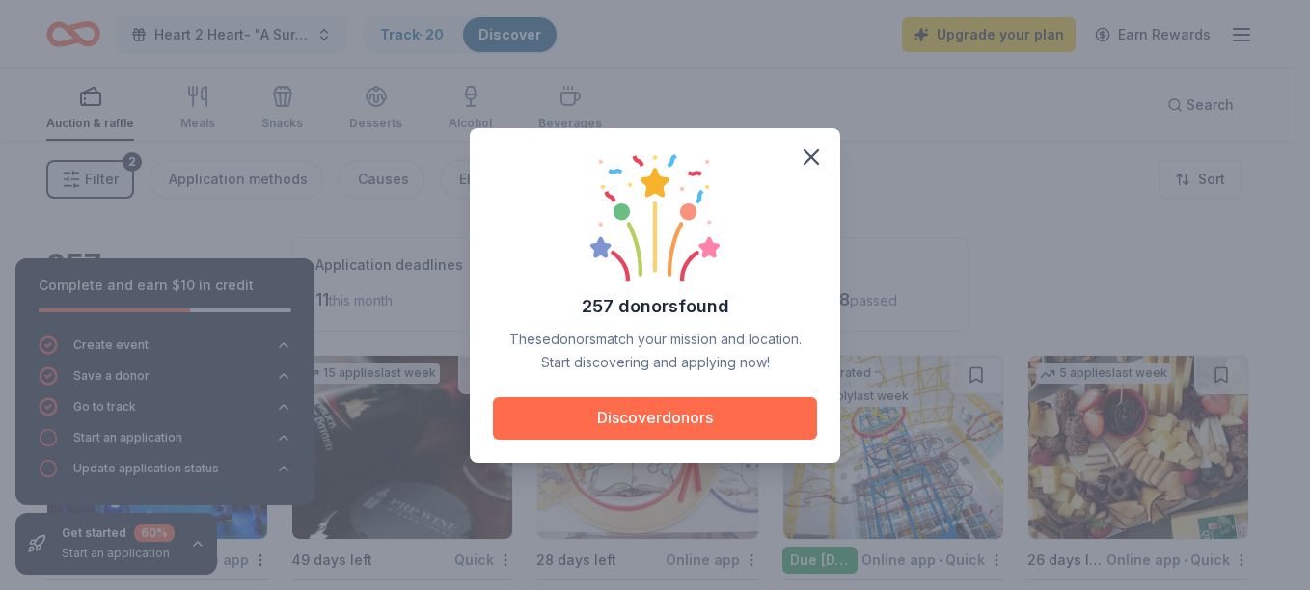
click at [682, 416] on button "Discover donors" at bounding box center [655, 418] width 324 height 42
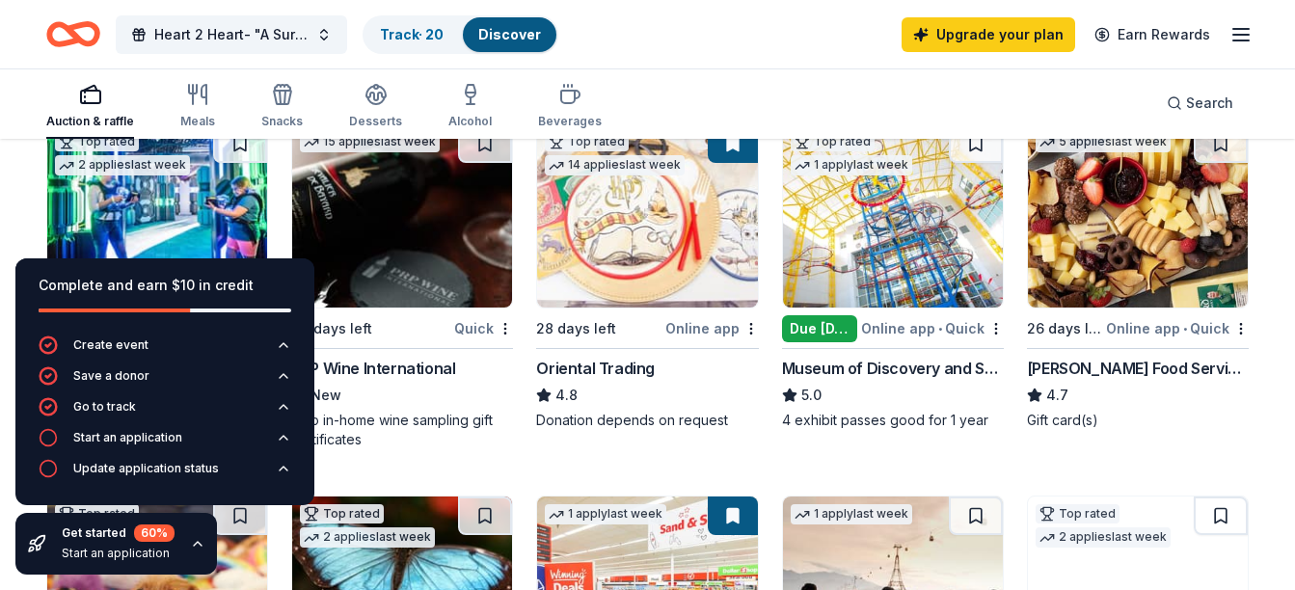
scroll to position [193, 0]
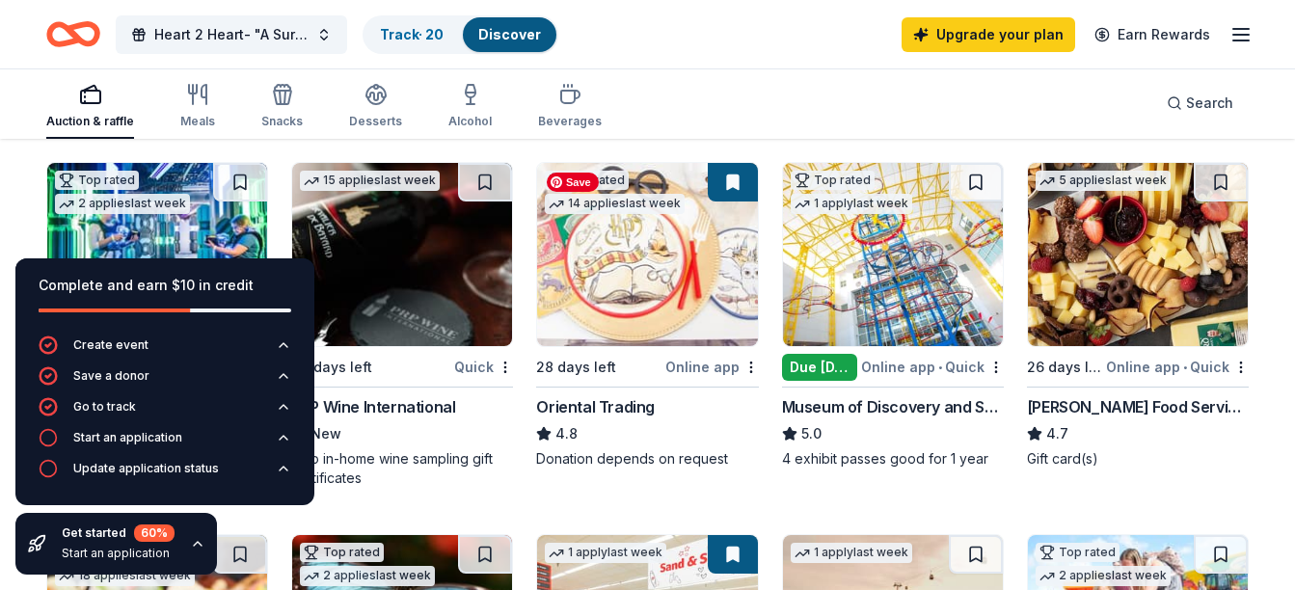
click at [618, 308] on img at bounding box center [647, 254] width 220 height 183
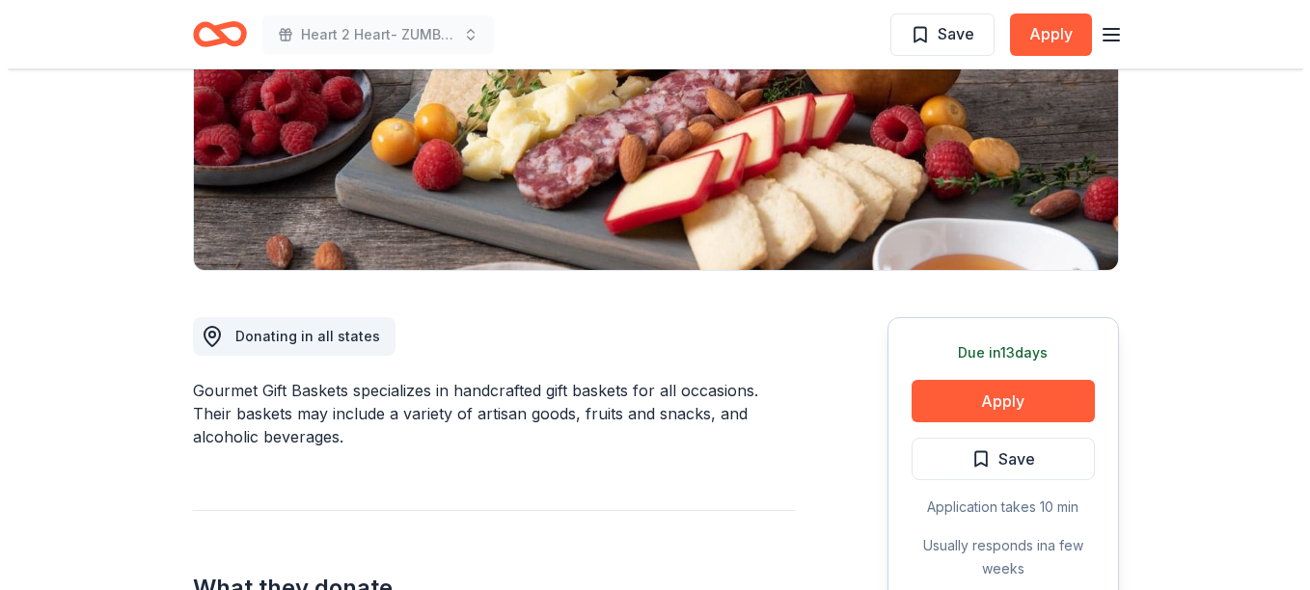
scroll to position [482, 0]
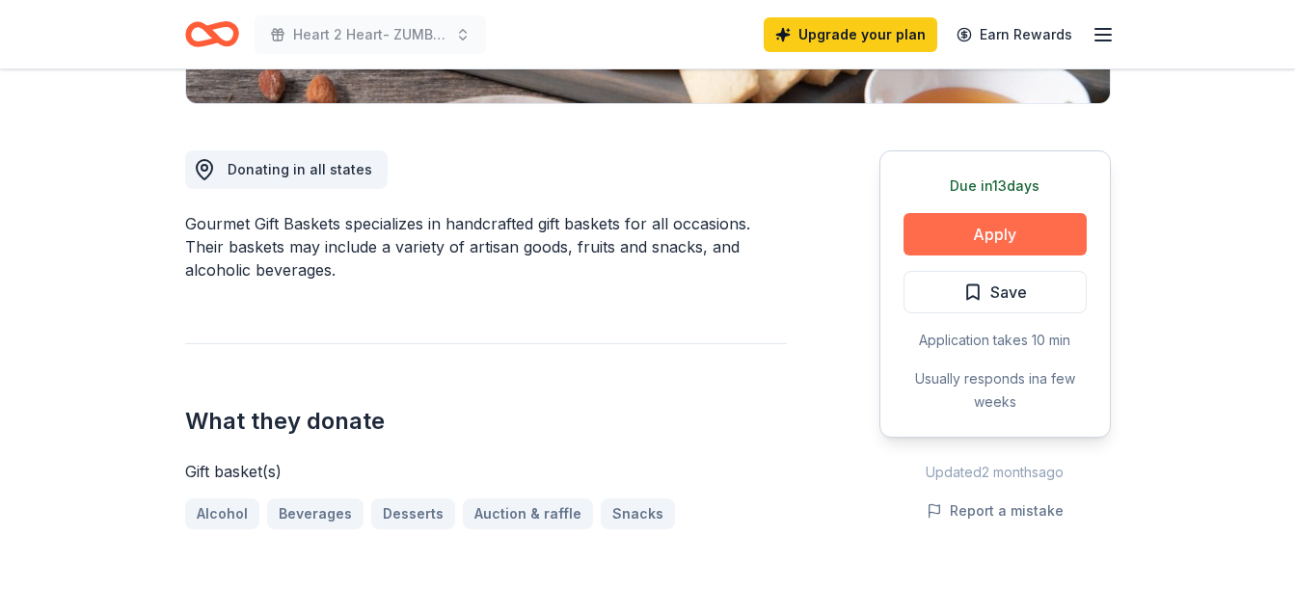
click at [979, 226] on button "Apply" at bounding box center [995, 234] width 183 height 42
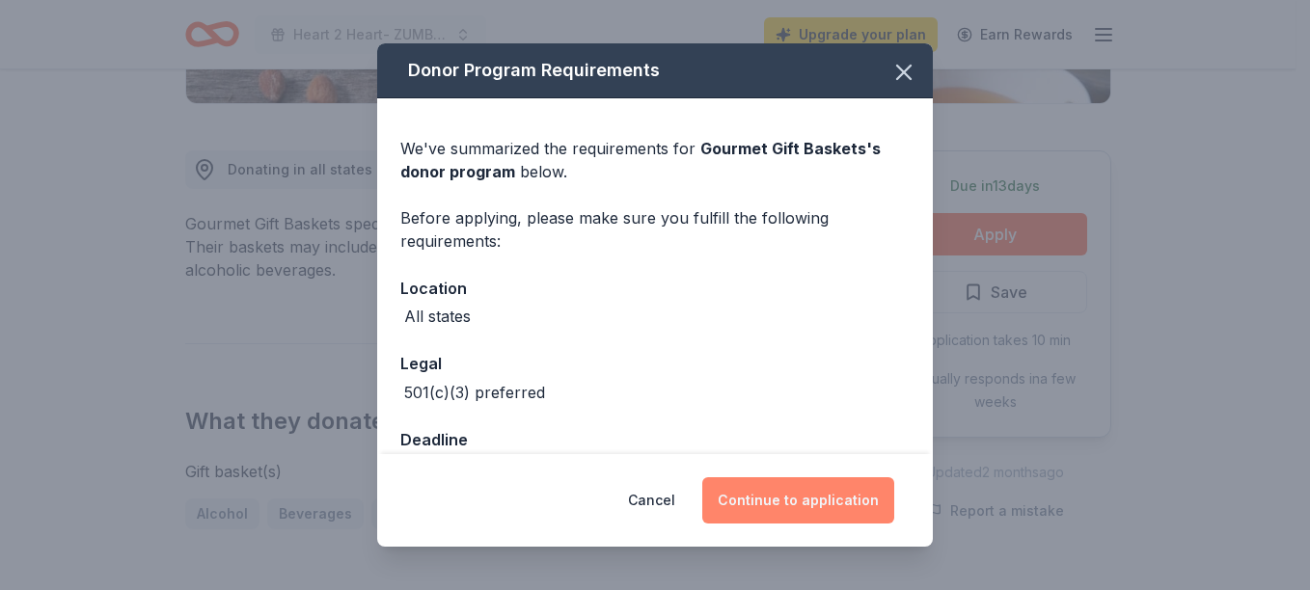
click at [761, 496] on button "Continue to application" at bounding box center [798, 500] width 192 height 46
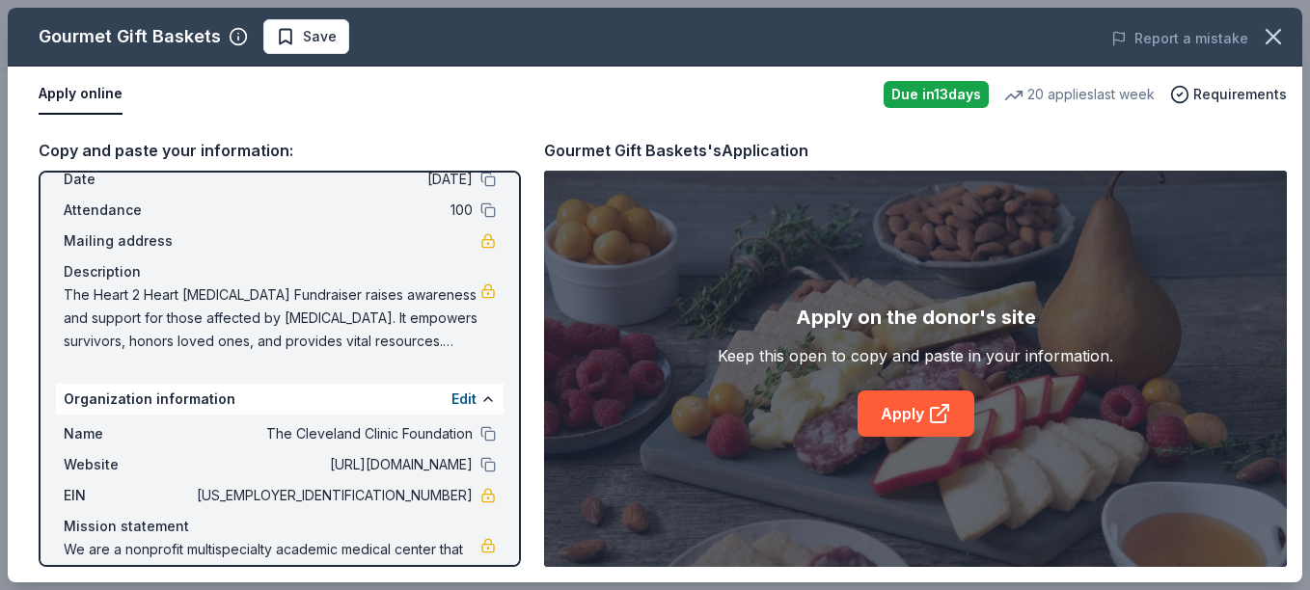
scroll to position [155, 0]
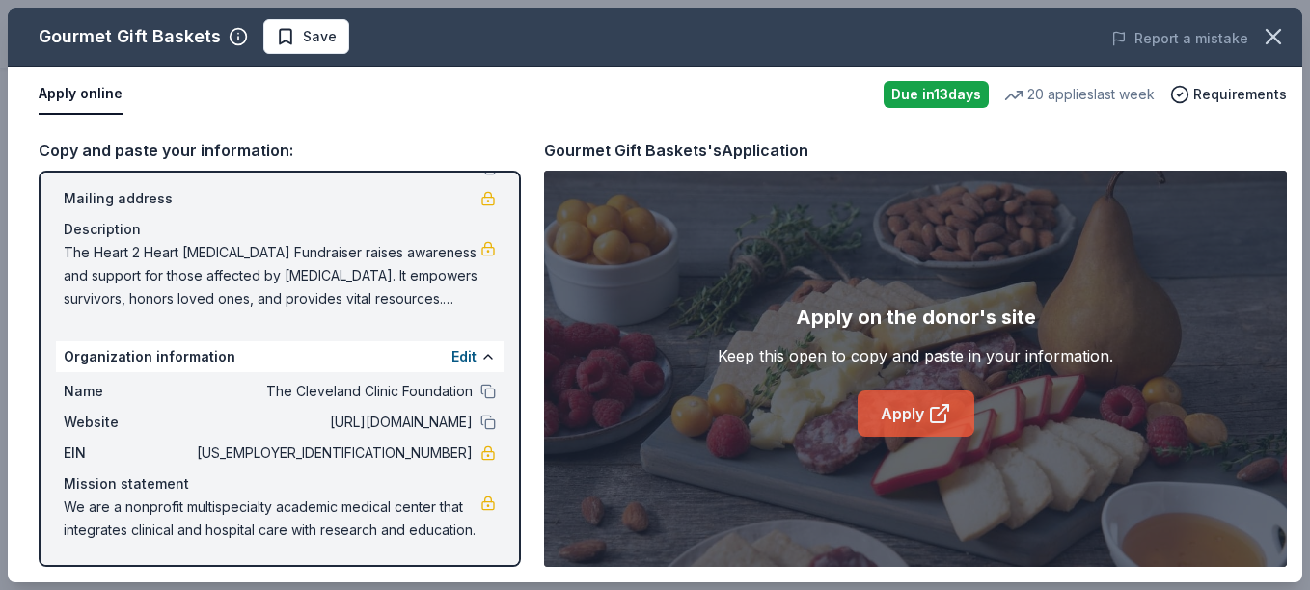
click at [919, 406] on link "Apply" at bounding box center [915, 414] width 117 height 46
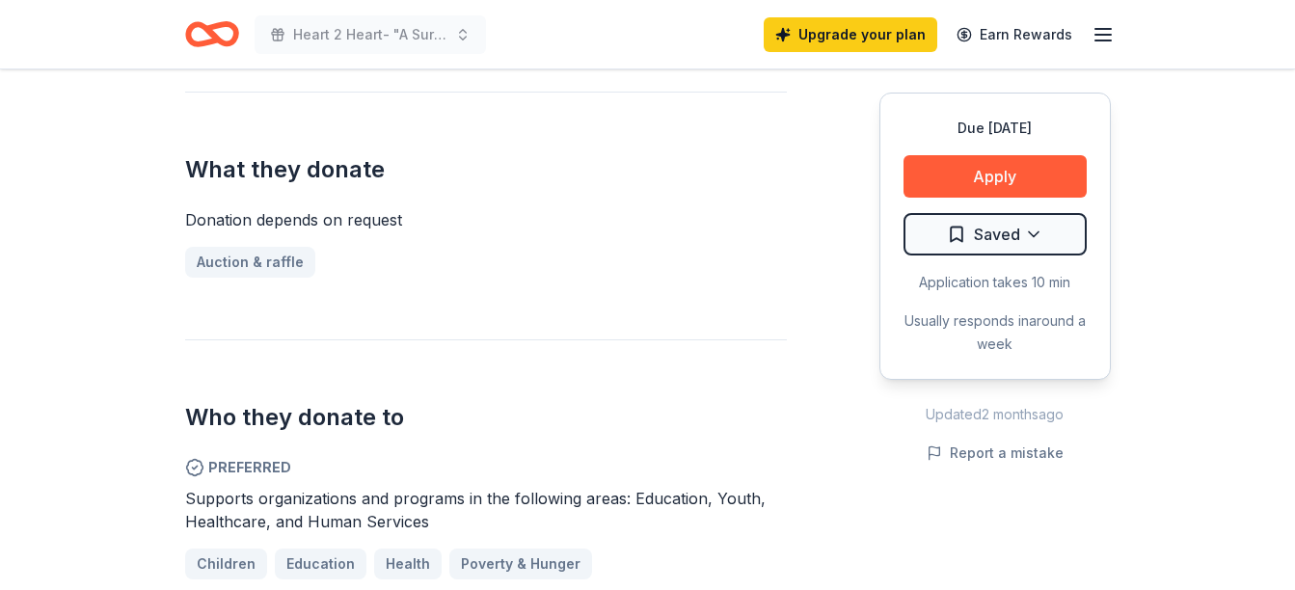
scroll to position [771, 0]
